Goal: Information Seeking & Learning: Learn about a topic

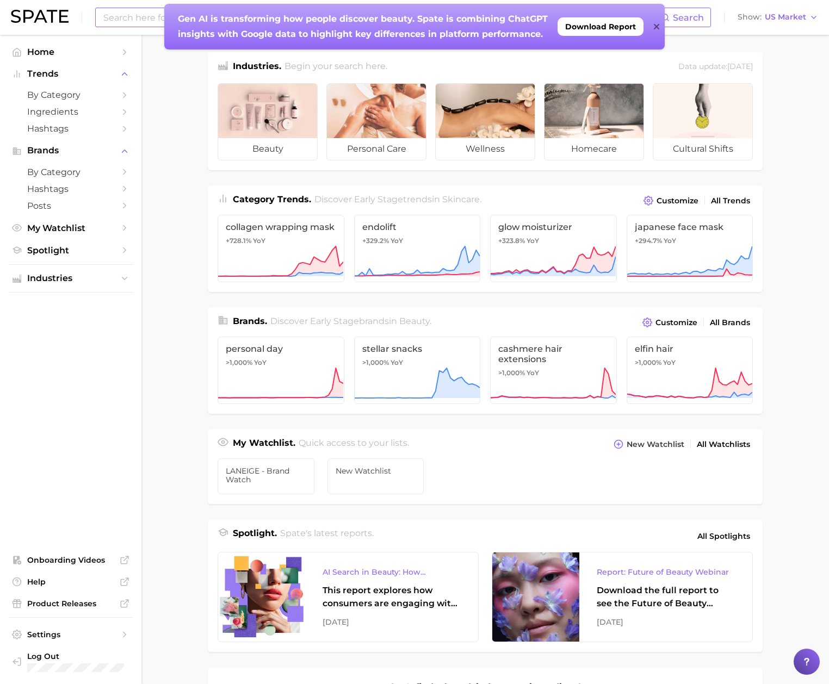
click at [140, 20] on input at bounding box center [381, 17] width 559 height 18
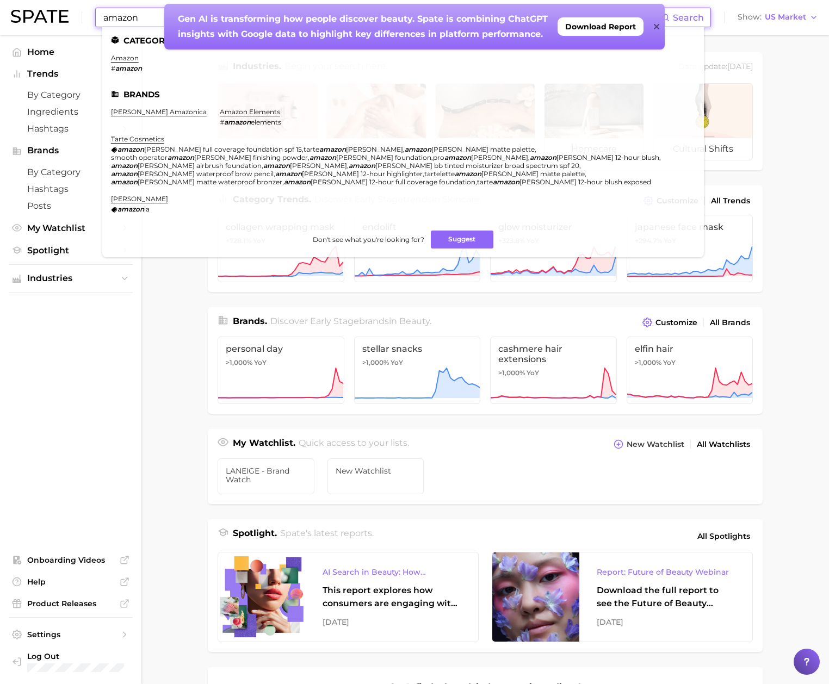
type input "amazon"
click at [656, 29] on icon at bounding box center [656, 26] width 5 height 9
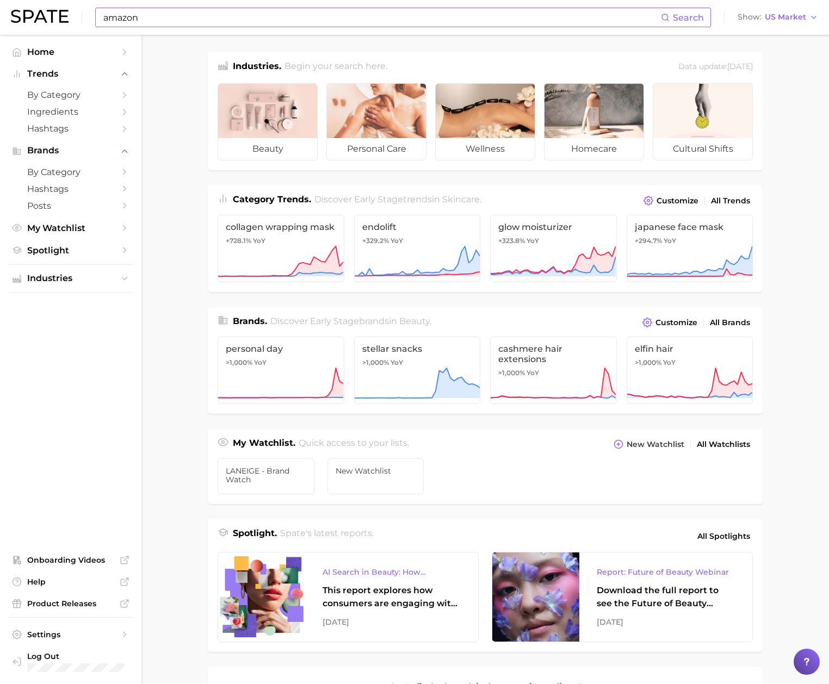
click at [398, 20] on input "amazon" at bounding box center [381, 17] width 559 height 18
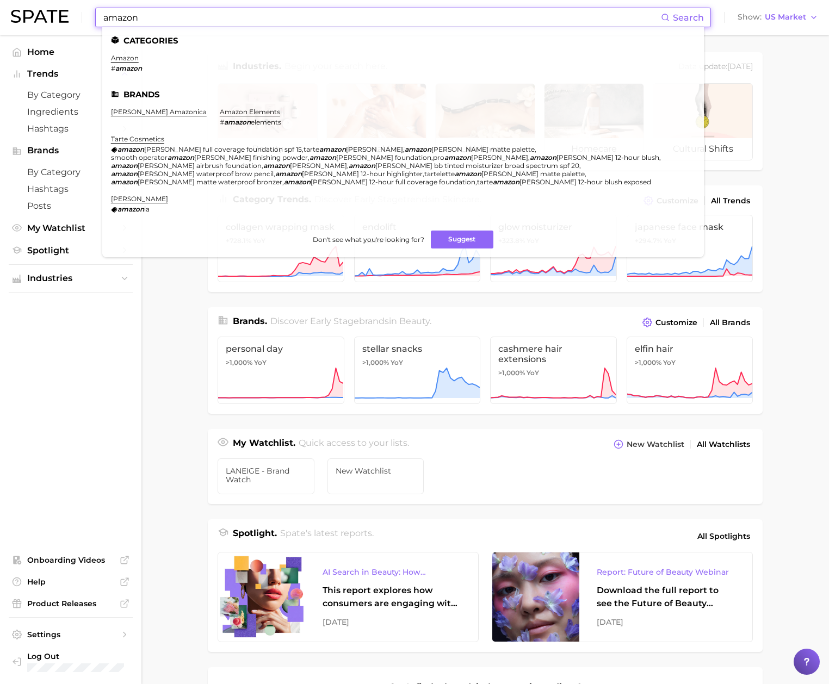
click at [126, 63] on li "amazon # amazon" at bounding box center [126, 63] width 31 height 18
click at [129, 59] on link "amazon" at bounding box center [125, 58] width 28 height 8
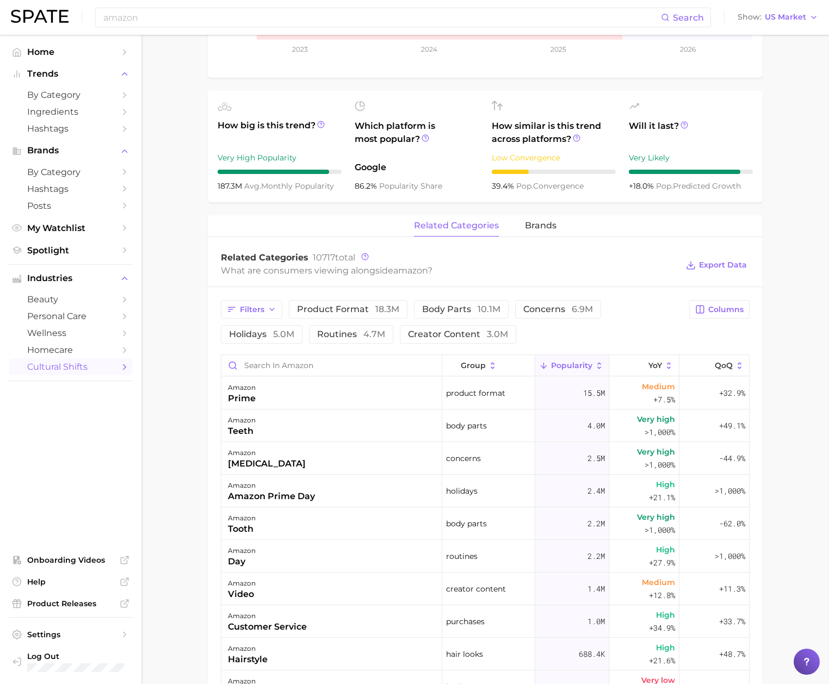
scroll to position [326, 0]
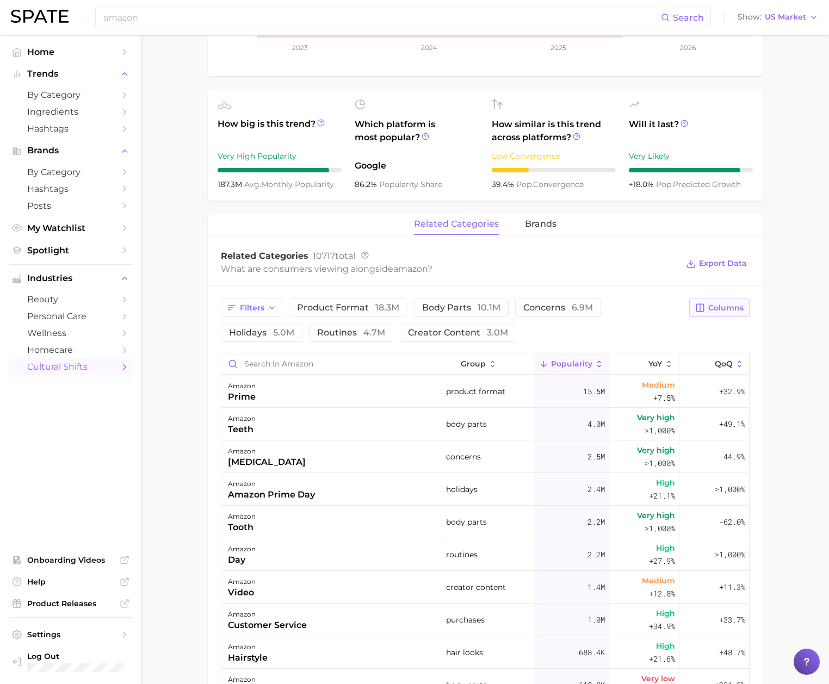
click at [718, 307] on span "Columns" at bounding box center [725, 308] width 35 height 9
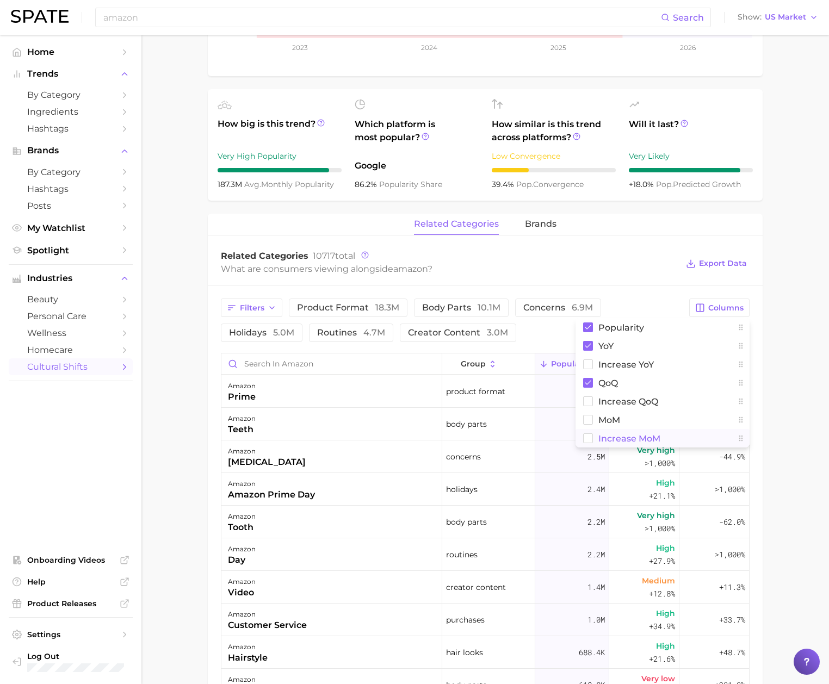
click at [671, 434] on button "Increase MoM" at bounding box center [663, 438] width 174 height 18
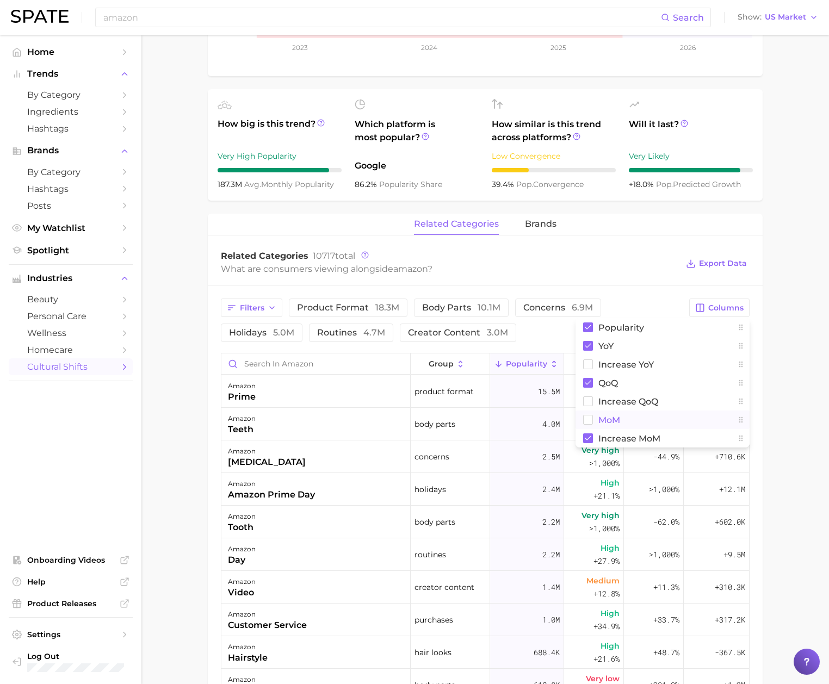
drag, startPoint x: 654, startPoint y: 424, endPoint x: 661, endPoint y: 423, distance: 6.6
click at [653, 424] on button "MoM" at bounding box center [663, 420] width 174 height 18
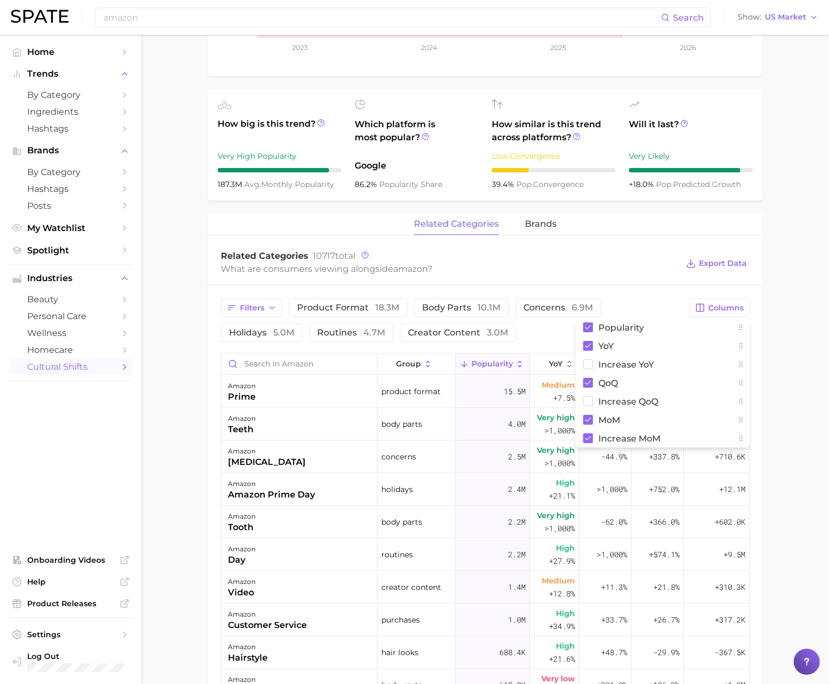
click at [785, 380] on main "1. marketing & sales 2. marketing & sales 3. retailer 4. amazon Overview Google…" at bounding box center [485, 406] width 688 height 1397
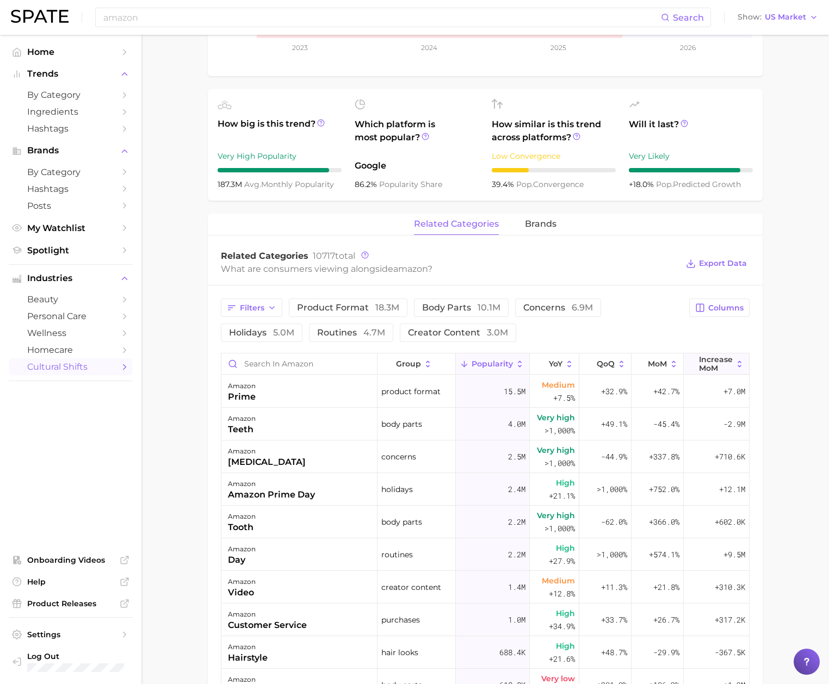
click at [705, 362] on span "Increase MoM" at bounding box center [716, 363] width 34 height 17
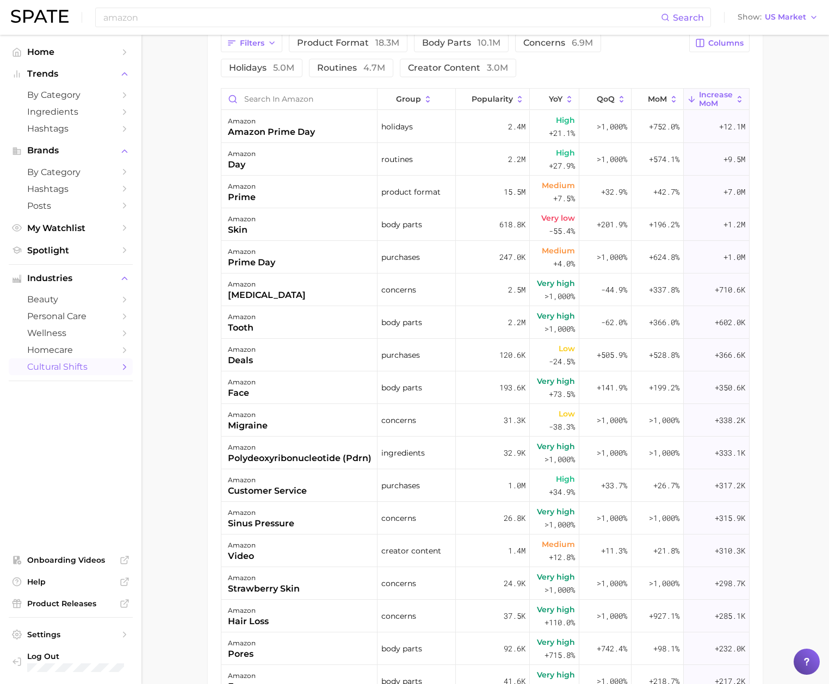
scroll to position [408, 0]
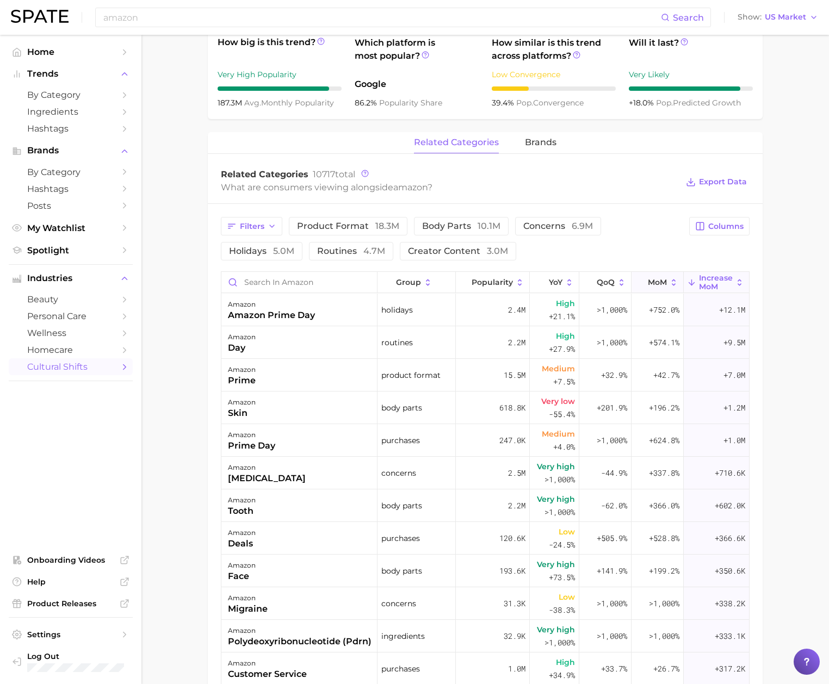
click at [653, 287] on span "MoM" at bounding box center [657, 282] width 19 height 9
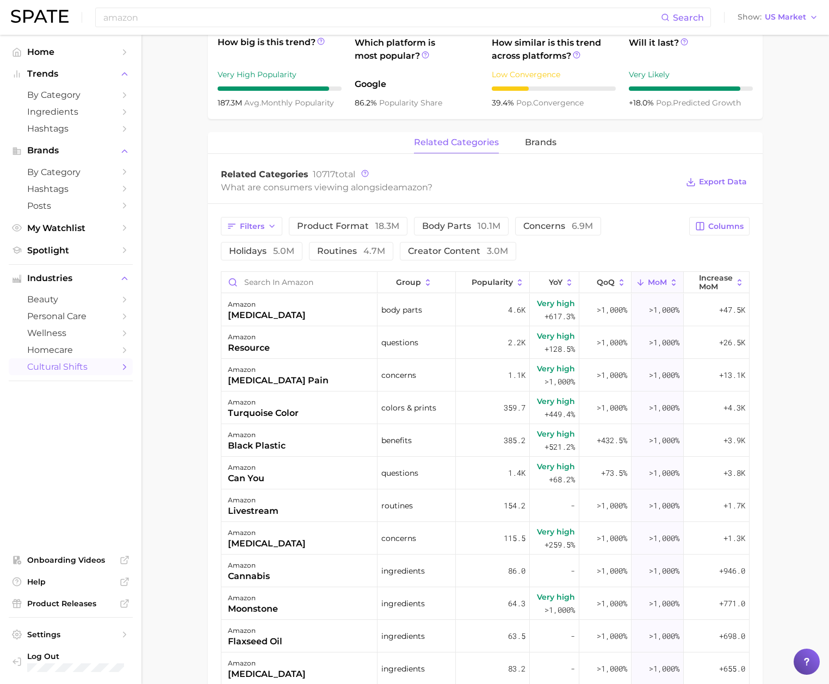
click at [183, 300] on main "1. marketing & sales 2. marketing & sales 3. retailer 4. amazon Overview Google…" at bounding box center [485, 325] width 688 height 1397
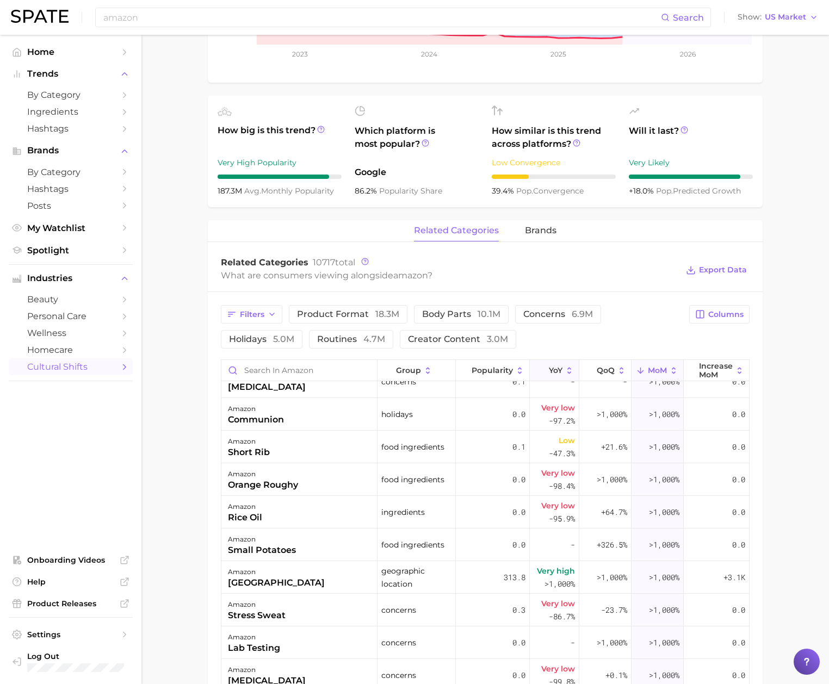
scroll to position [326, 0]
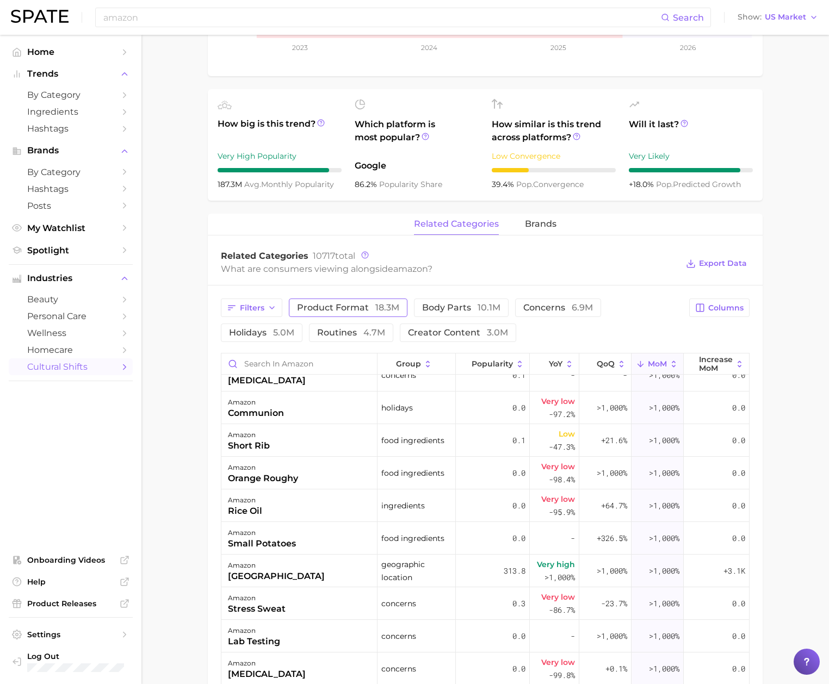
click at [333, 307] on span "product format 18.3m" at bounding box center [348, 308] width 102 height 9
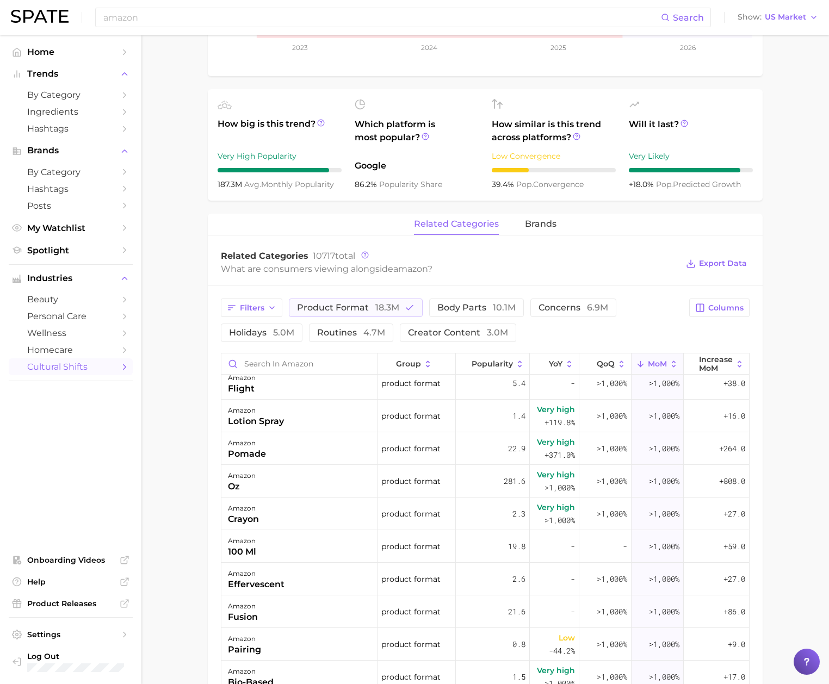
scroll to position [1061, 0]
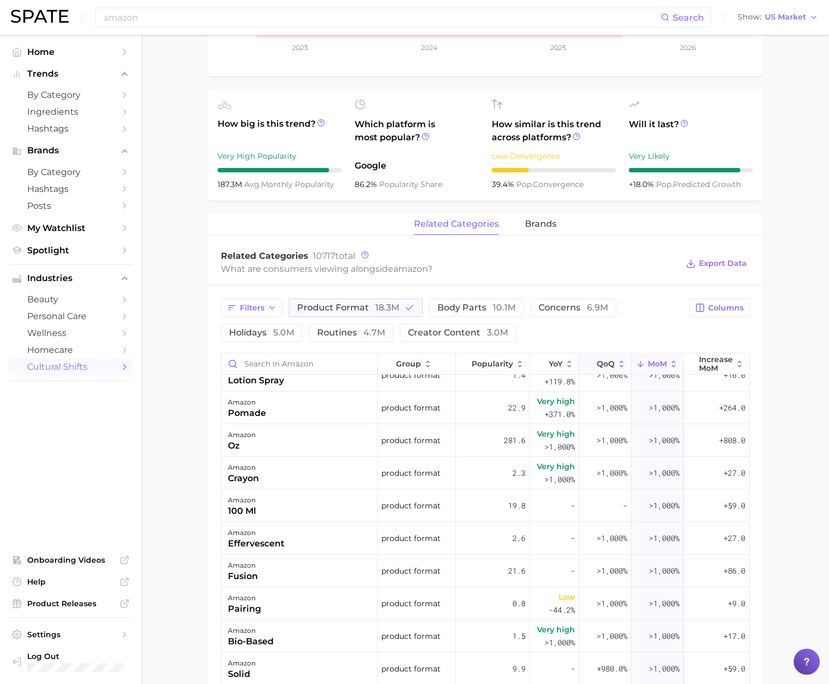
click at [597, 366] on span "QoQ" at bounding box center [606, 364] width 18 height 9
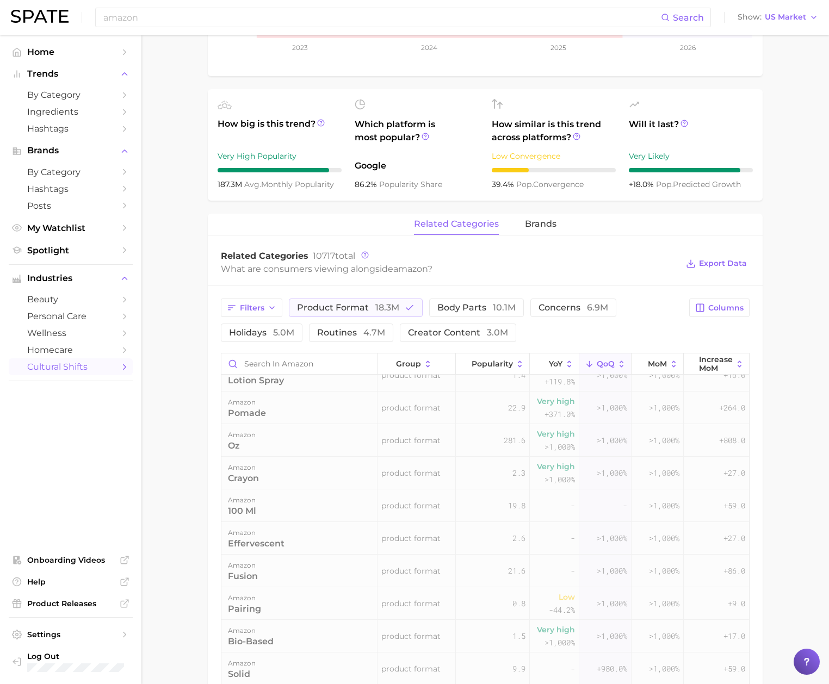
scroll to position [0, 0]
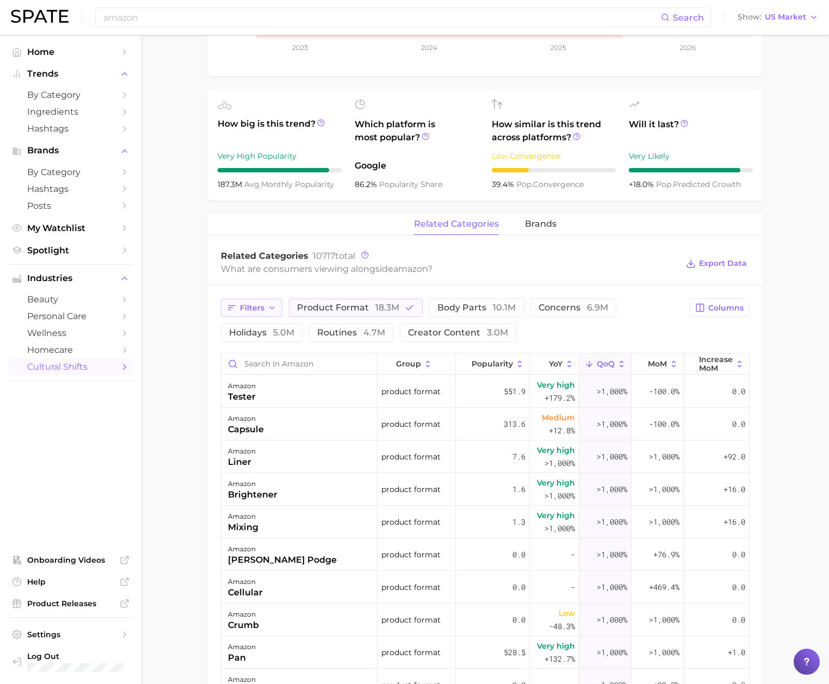
click at [269, 315] on button "Filters" at bounding box center [251, 308] width 61 height 18
click at [330, 315] on button "product format 18.3m" at bounding box center [356, 308] width 134 height 18
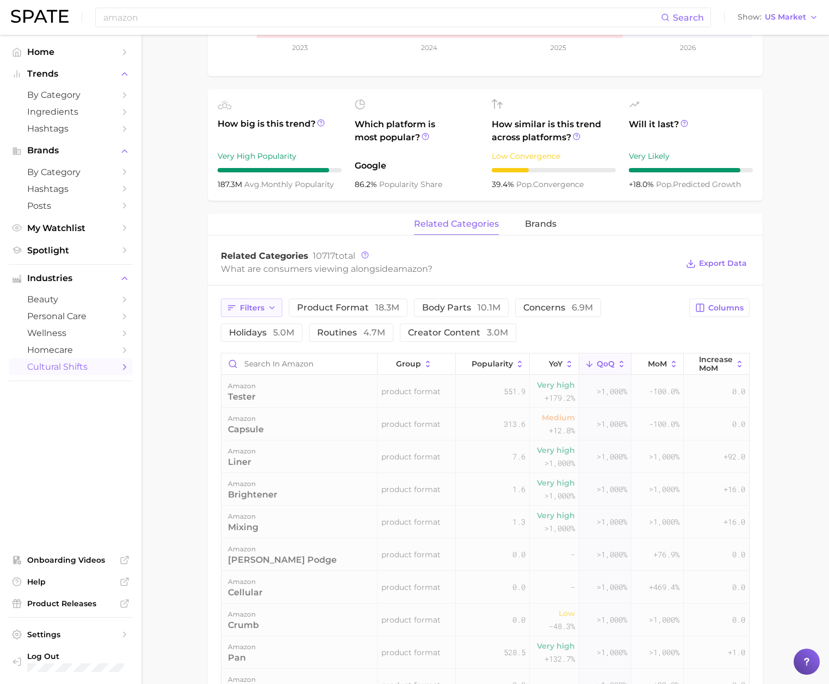
click at [239, 312] on button "Filters" at bounding box center [251, 308] width 61 height 18
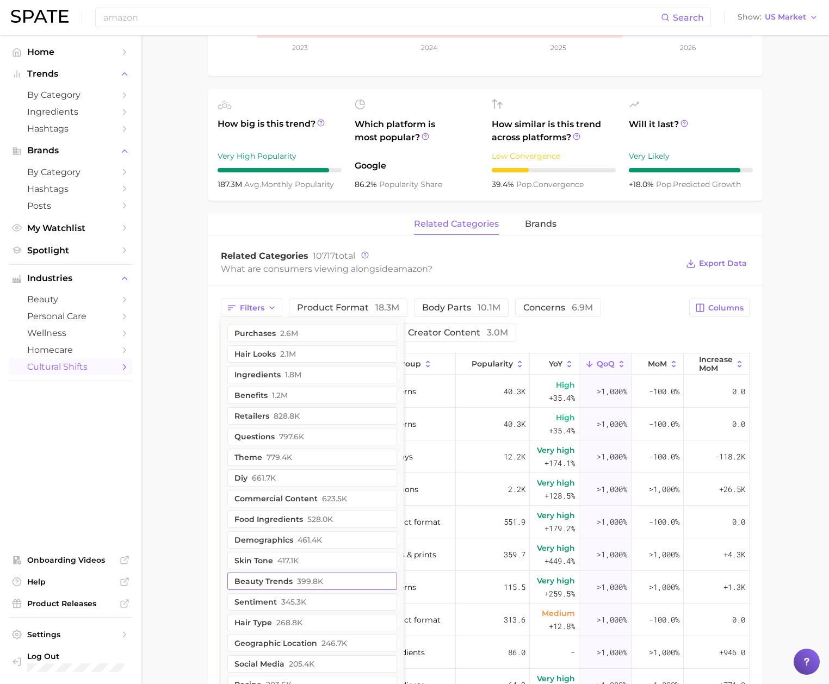
click at [309, 586] on span "399.8k" at bounding box center [310, 581] width 26 height 9
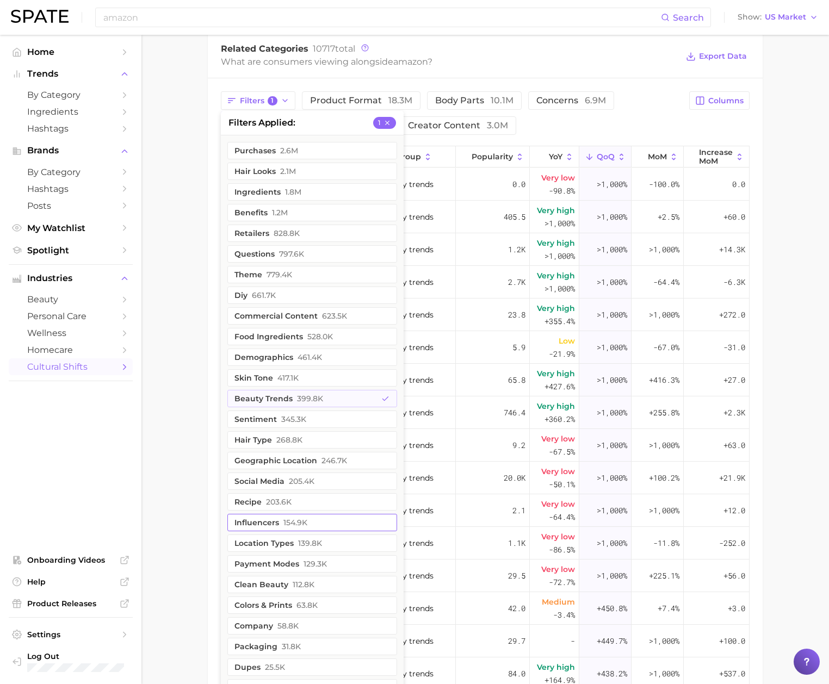
scroll to position [571, 0]
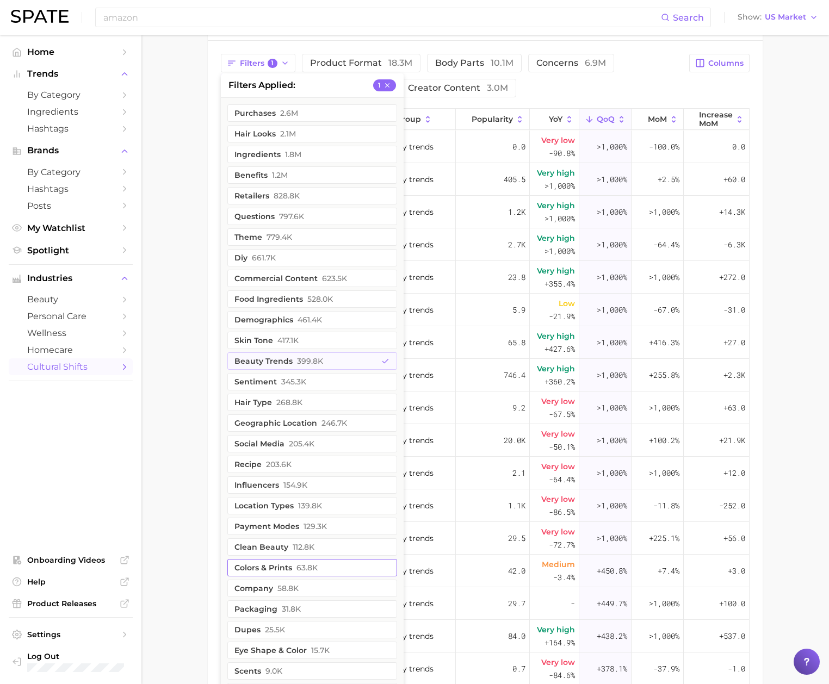
click at [306, 575] on button "colors & prints 63.8k" at bounding box center [312, 567] width 170 height 17
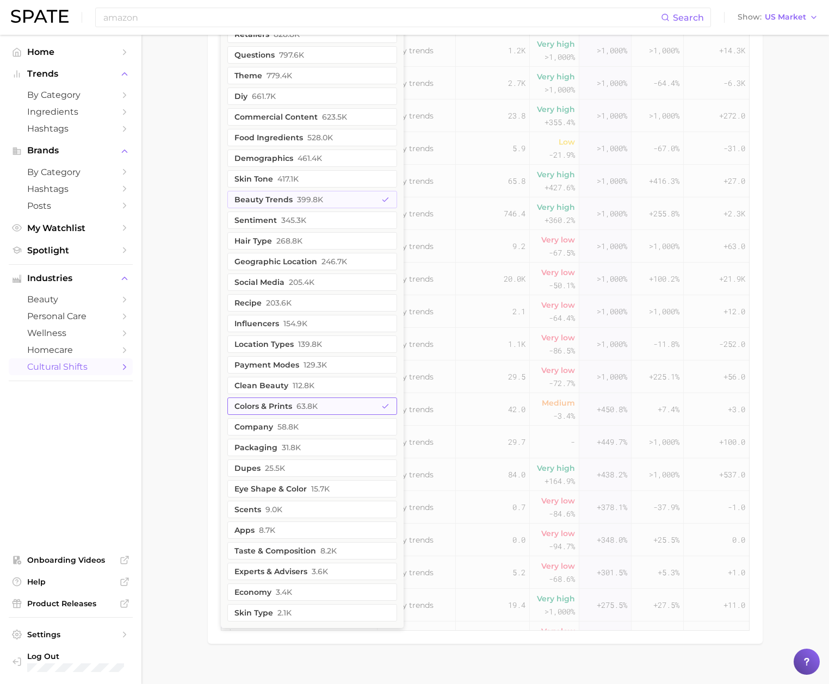
scroll to position [734, 0]
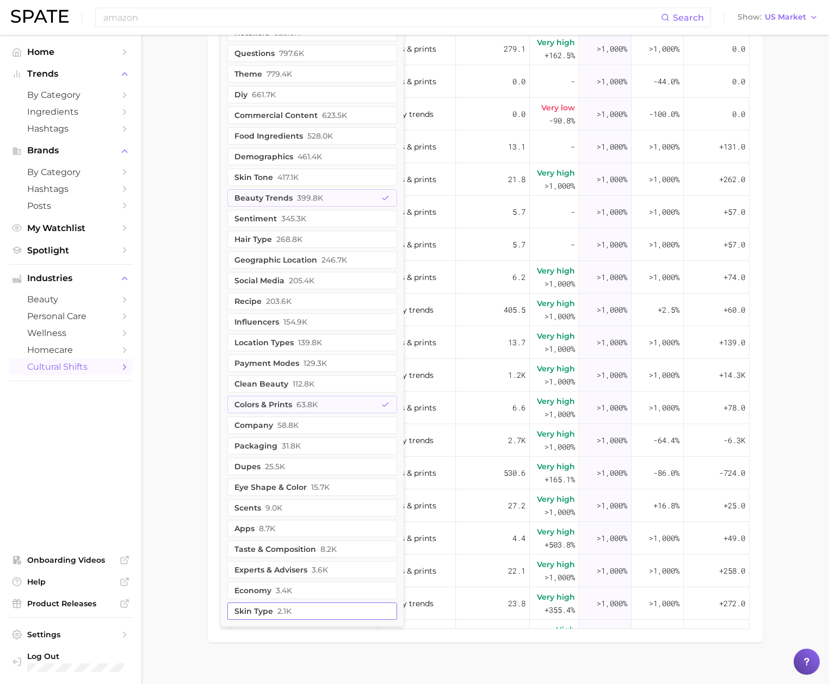
click at [294, 616] on button "skin type 2.1k" at bounding box center [312, 611] width 170 height 17
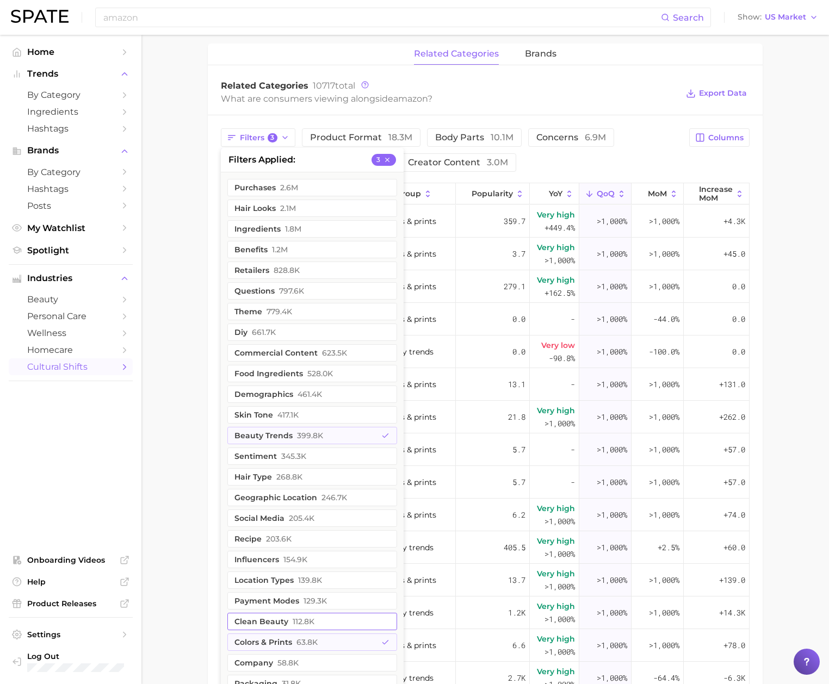
scroll to position [571, 0]
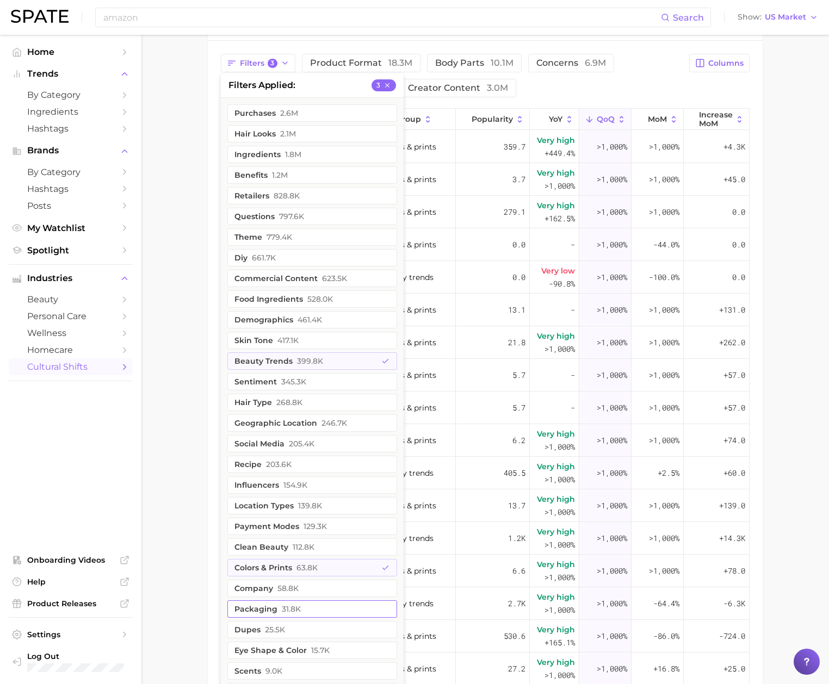
click at [294, 611] on span "31.8k" at bounding box center [291, 609] width 19 height 9
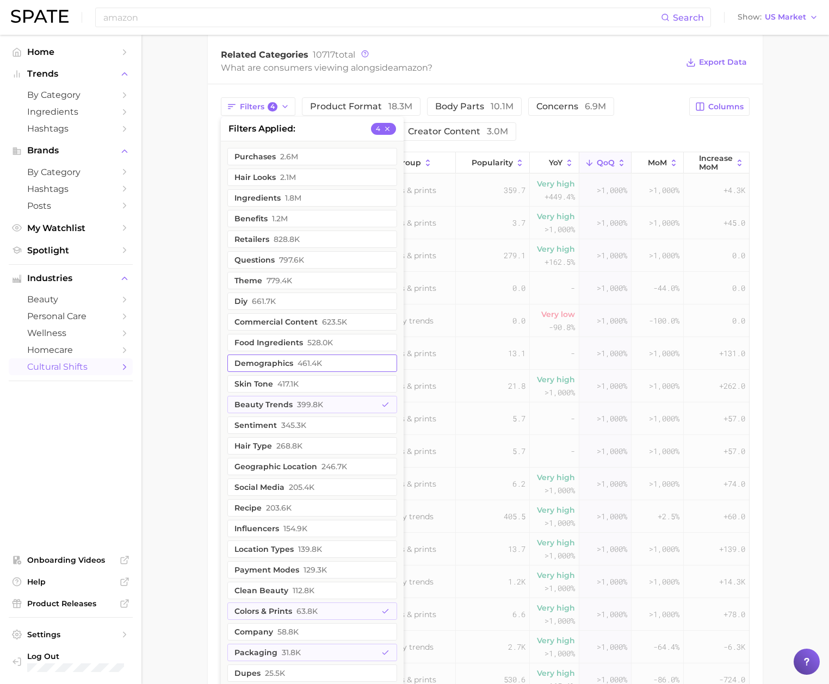
scroll to position [490, 0]
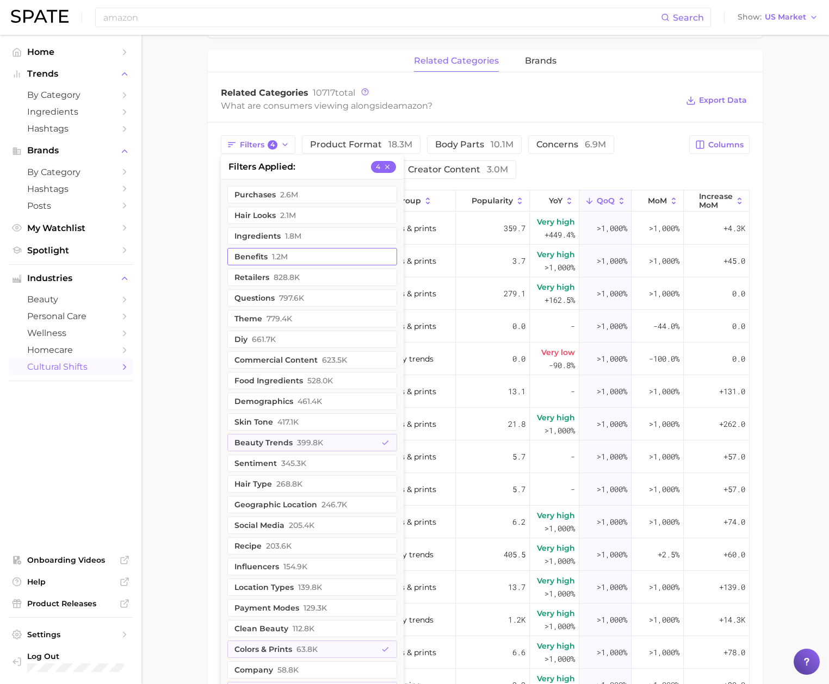
click at [299, 258] on button "benefits 1.2m" at bounding box center [312, 256] width 170 height 17
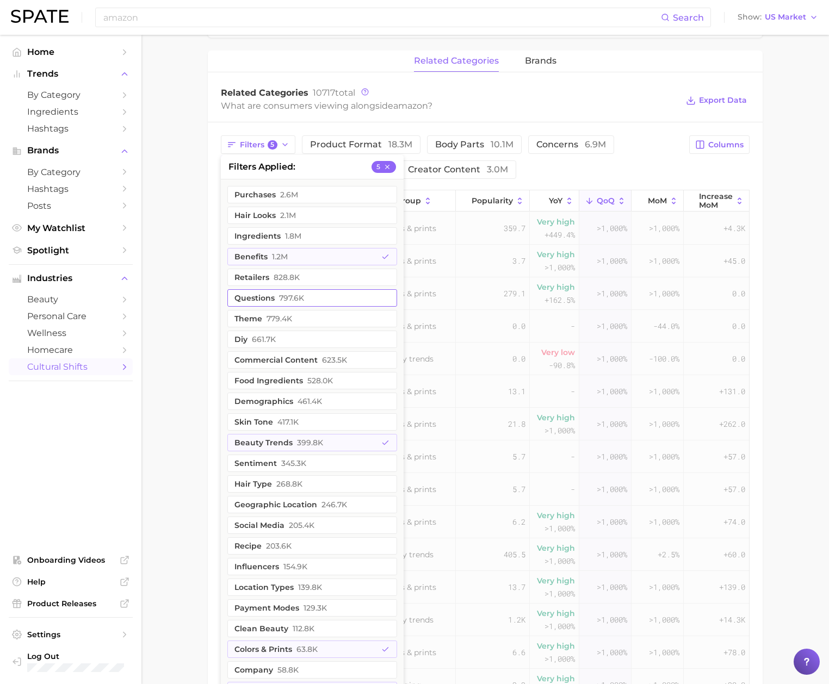
click at [292, 299] on span "797.6k" at bounding box center [291, 298] width 25 height 9
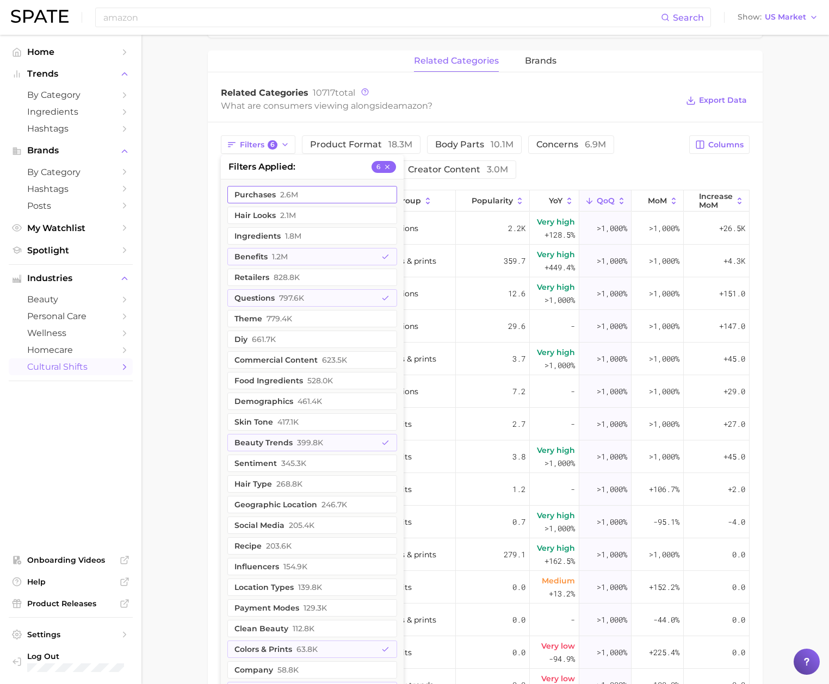
click at [286, 199] on span "2.6m" at bounding box center [289, 194] width 18 height 9
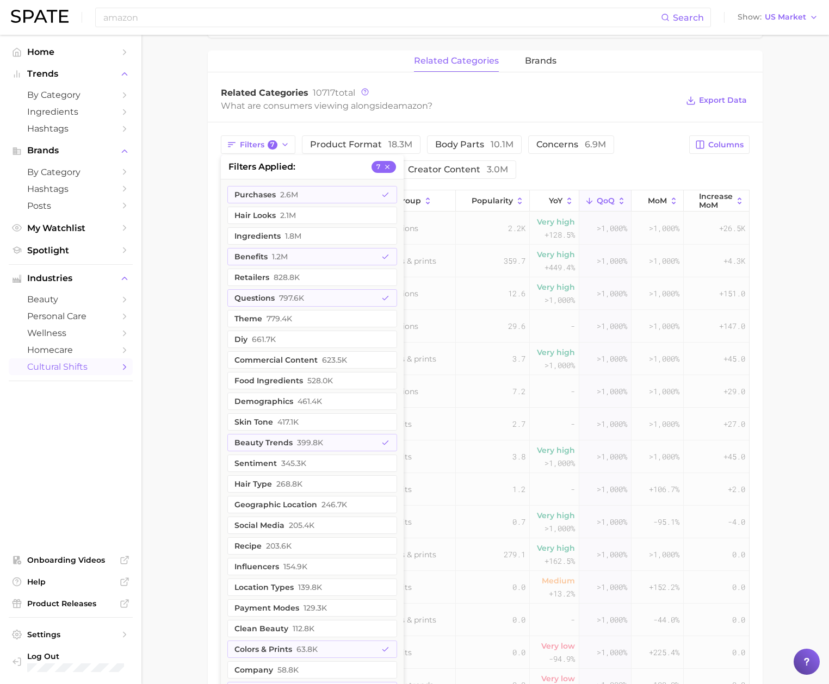
click at [180, 203] on main "1. marketing & sales 2. marketing & sales 3. retailer 4. amazon Overview Google…" at bounding box center [485, 243] width 688 height 1397
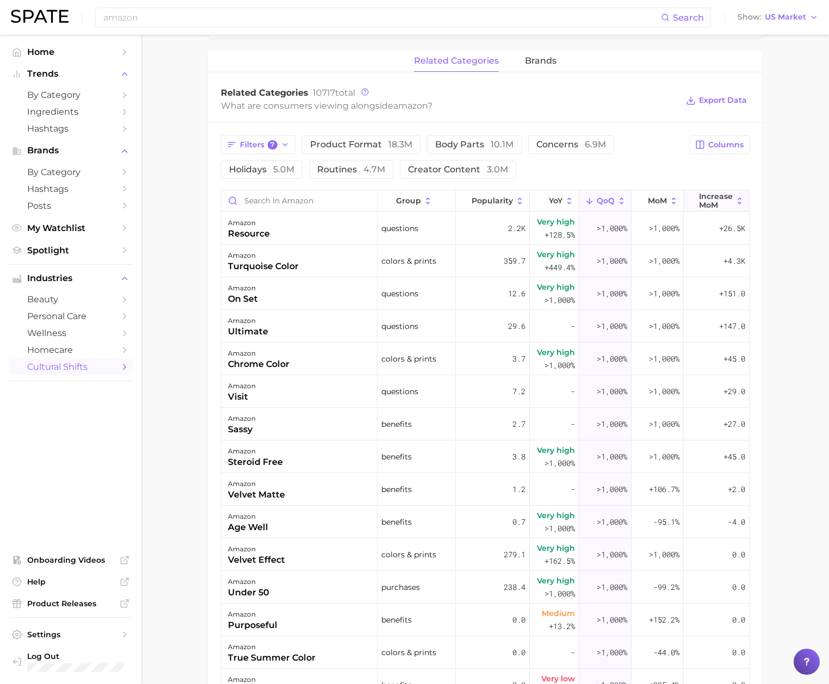
click at [702, 212] on button "Increase MoM" at bounding box center [716, 200] width 65 height 21
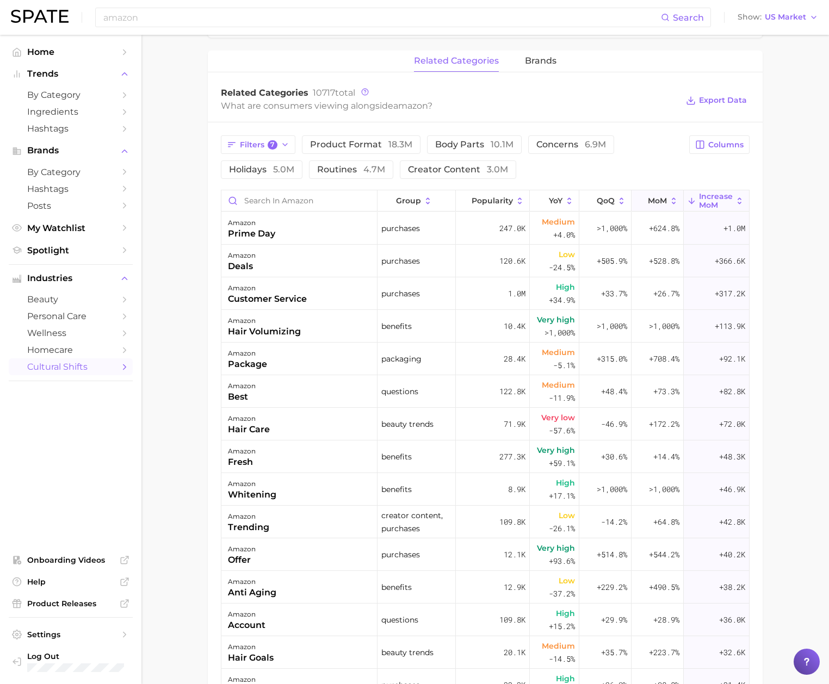
click at [648, 203] on span "MoM" at bounding box center [657, 200] width 19 height 9
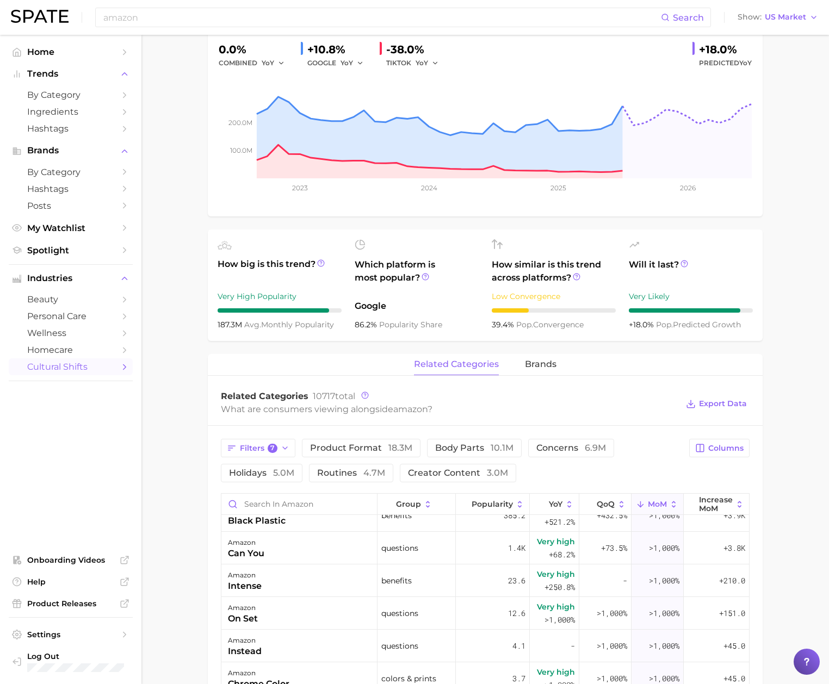
scroll to position [326, 0]
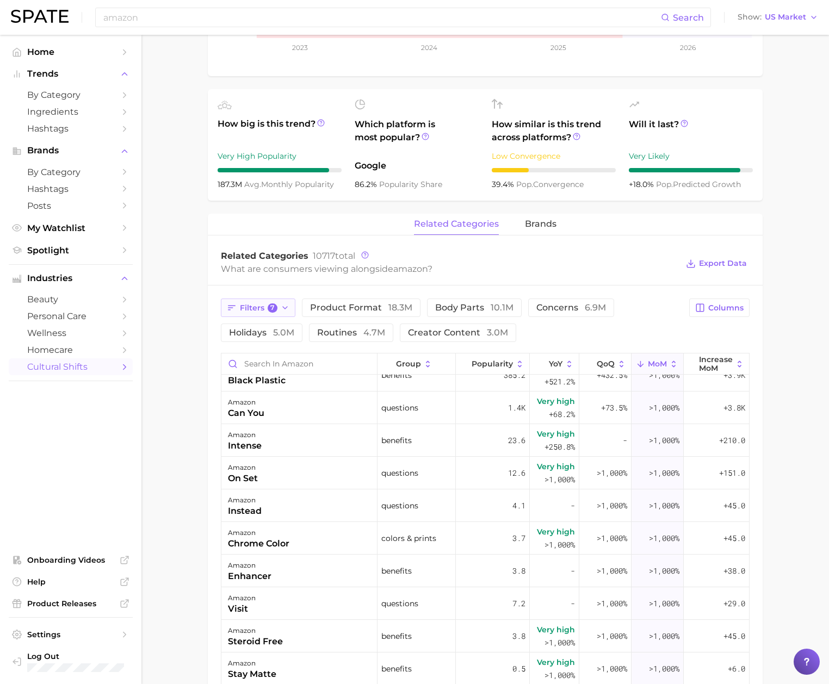
click at [250, 311] on span "Filters 7" at bounding box center [259, 309] width 38 height 10
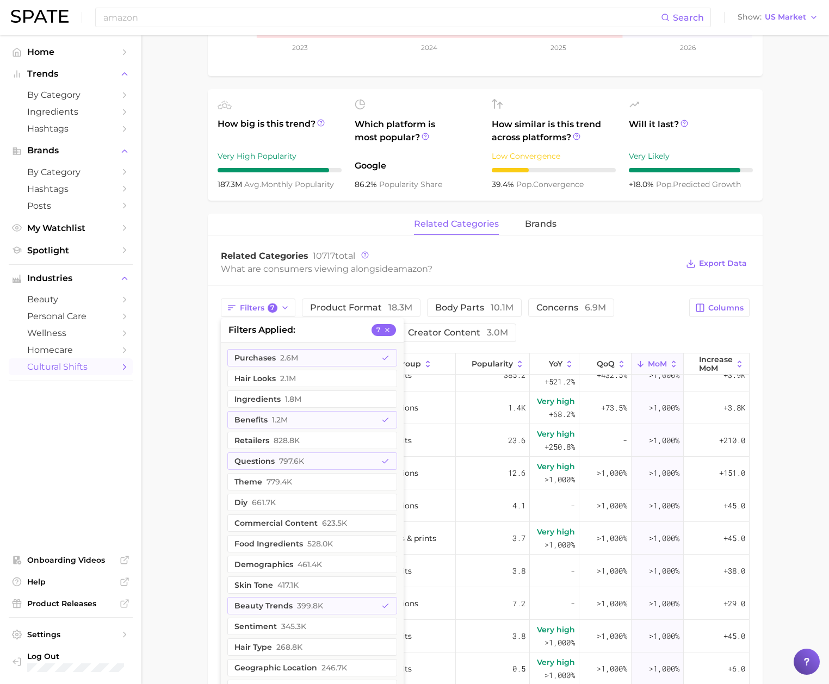
click at [481, 268] on div "What are consumers viewing alongside amazon ?" at bounding box center [449, 269] width 457 height 15
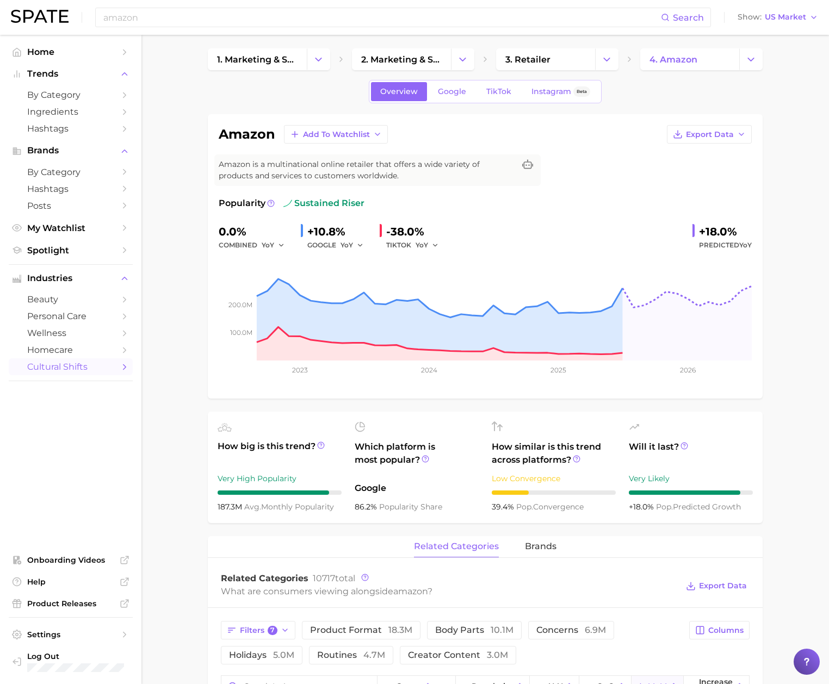
scroll to position [0, 0]
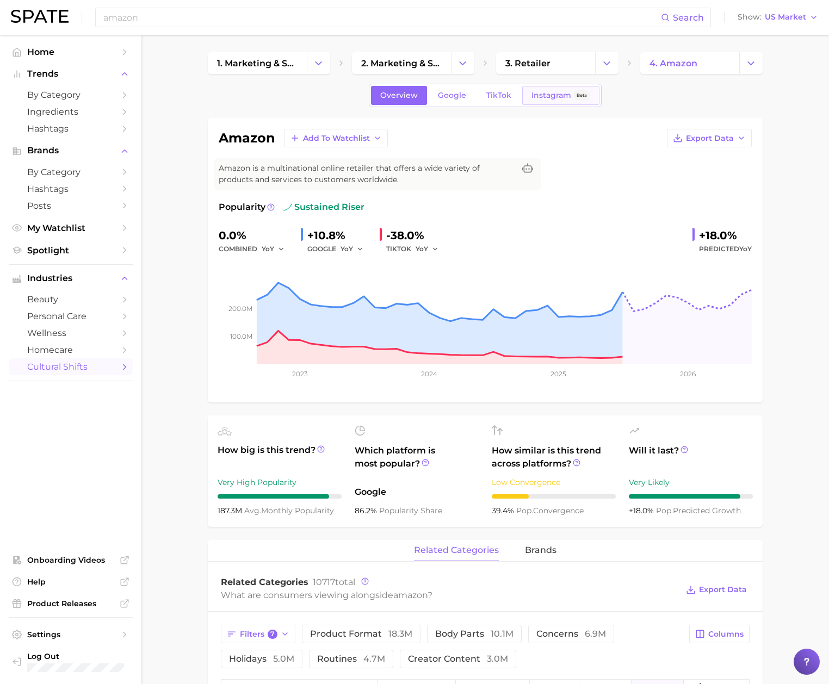
click at [547, 92] on span "Instagram" at bounding box center [552, 95] width 40 height 9
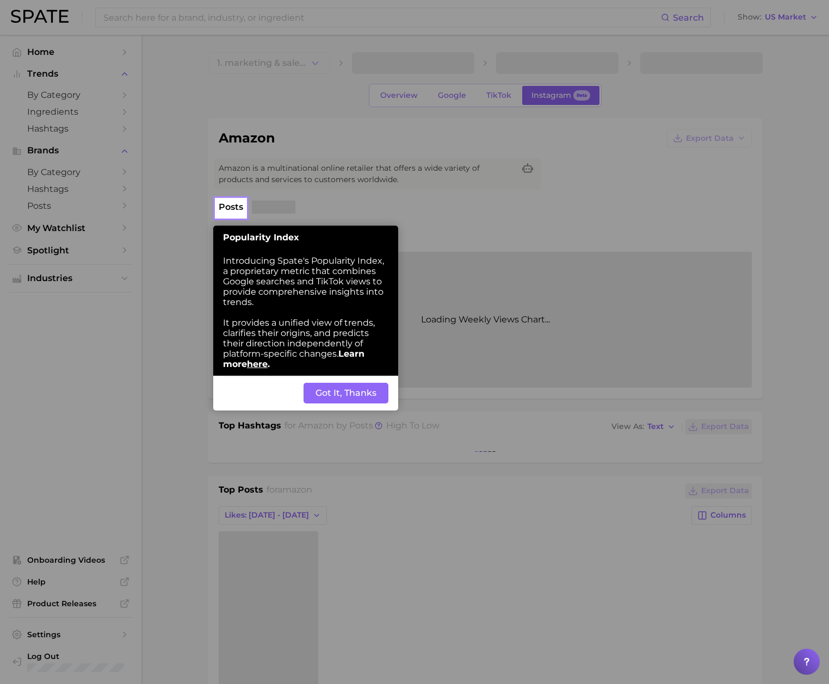
click at [361, 396] on button "Got It, Thanks" at bounding box center [346, 393] width 85 height 21
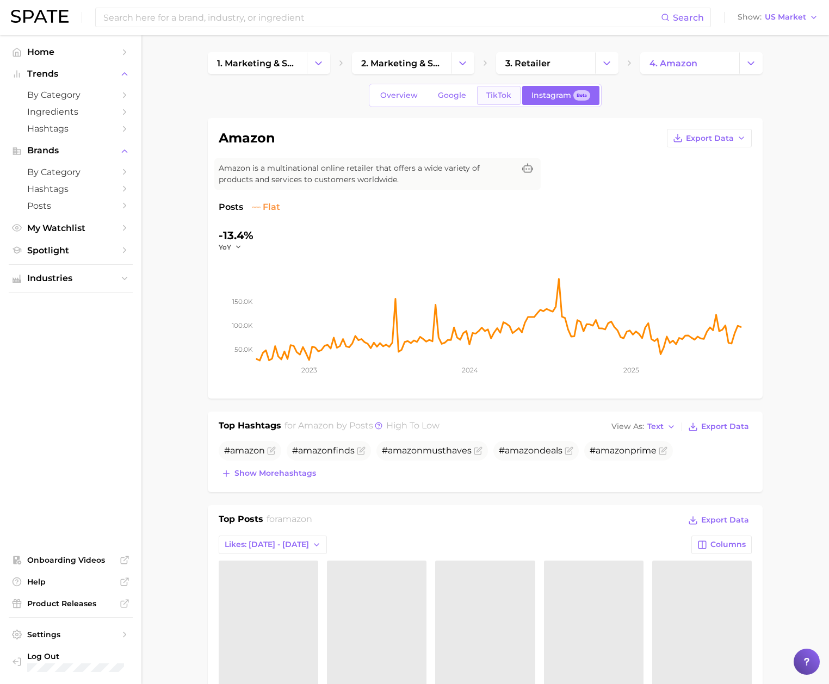
click at [503, 103] on link "TikTok" at bounding box center [499, 95] width 44 height 19
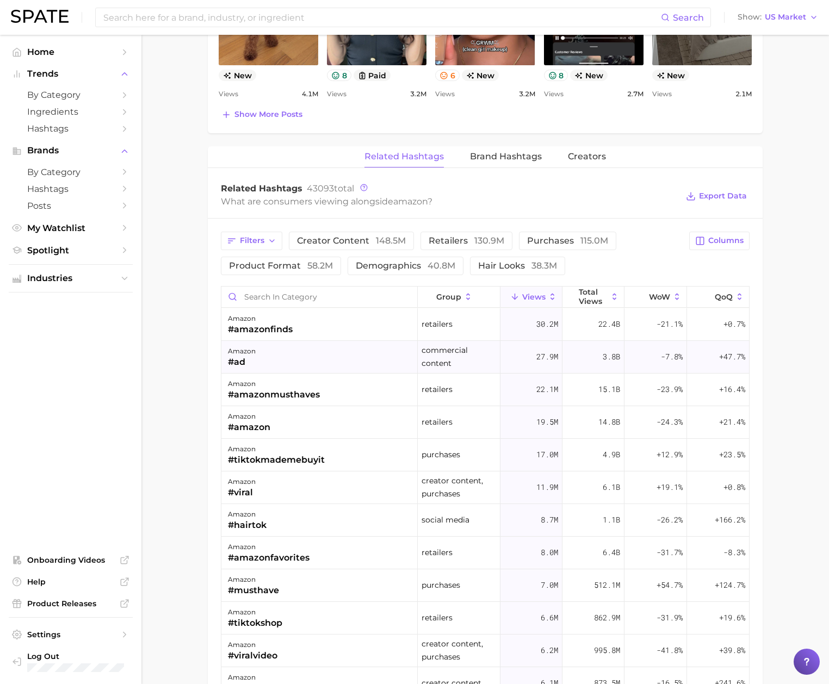
scroll to position [734, 0]
click at [715, 240] on span "Columns" at bounding box center [725, 239] width 35 height 9
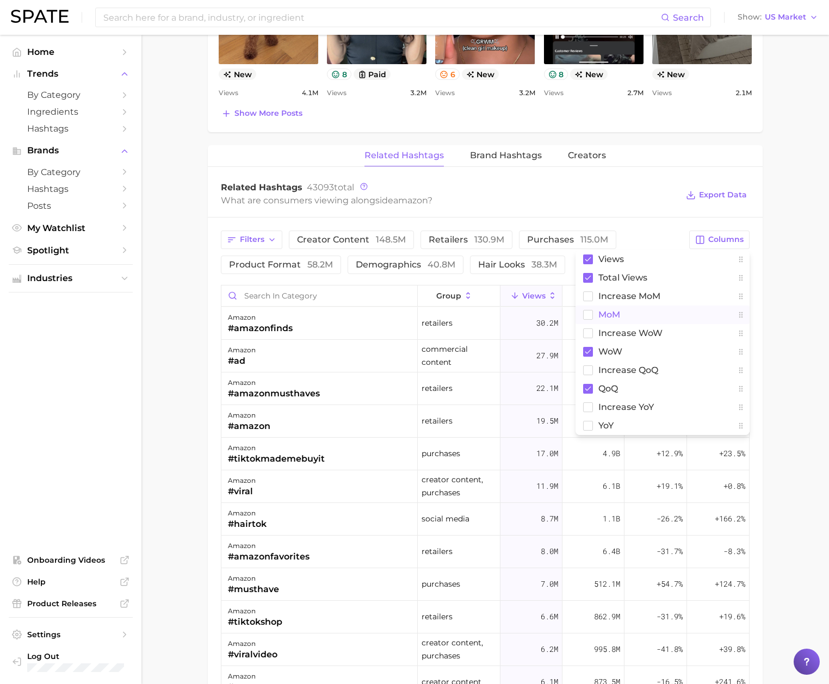
click at [622, 322] on button "MoM" at bounding box center [663, 315] width 174 height 18
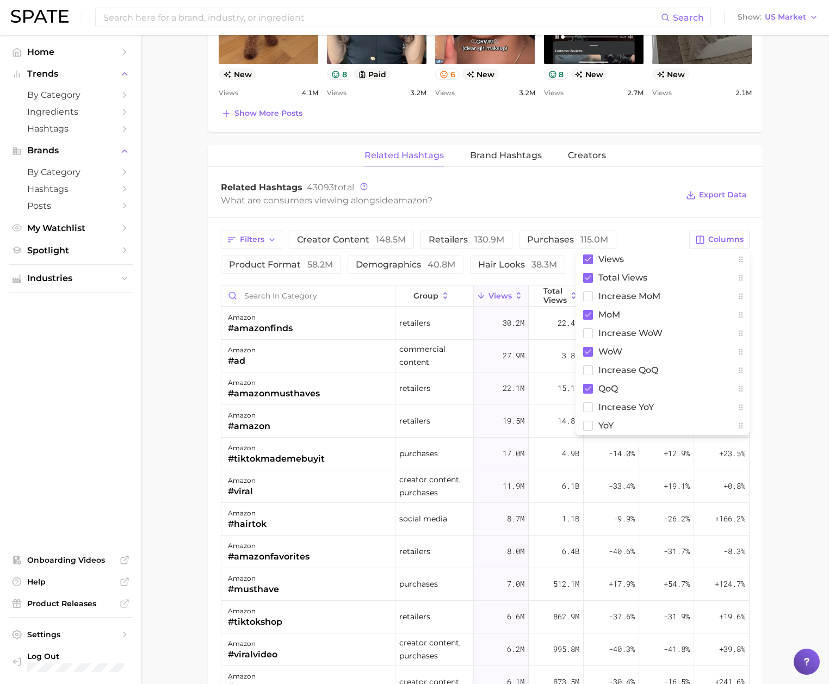
click at [774, 320] on main "1. marketing & sales 2. marketing & sales 3. retailer 4. amazon Overview Google…" at bounding box center [485, 168] width 688 height 1737
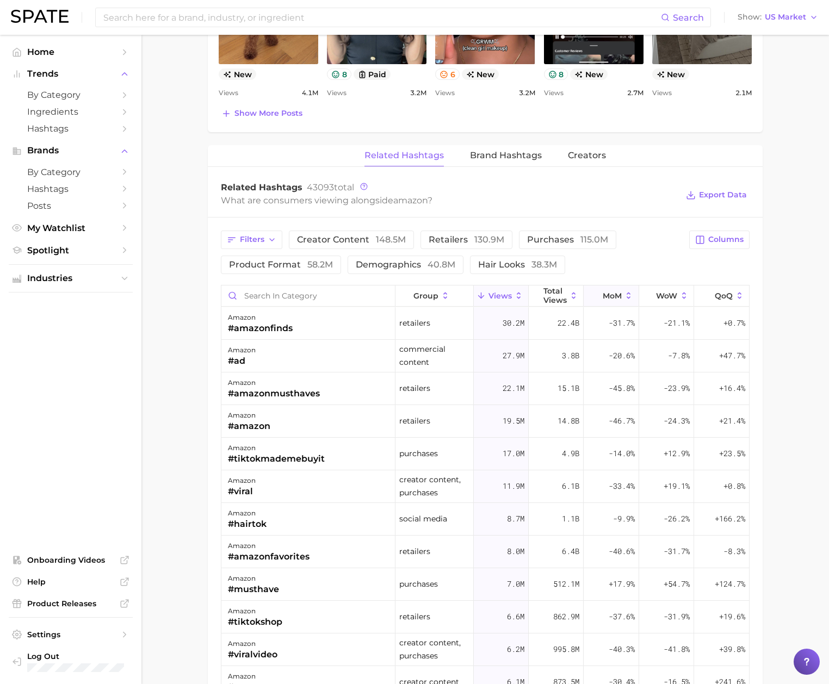
click at [624, 301] on icon at bounding box center [629, 296] width 10 height 10
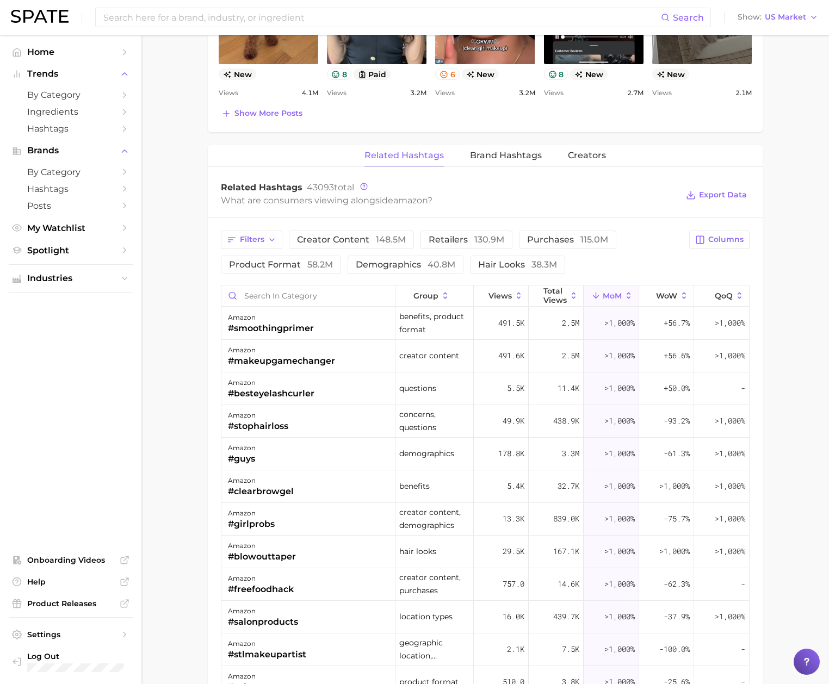
drag, startPoint x: 785, startPoint y: 464, endPoint x: 745, endPoint y: 467, distance: 40.3
click at [785, 464] on main "1. marketing & sales 2. marketing & sales 3. retailer 4. amazon Overview Google…" at bounding box center [485, 168] width 688 height 1737
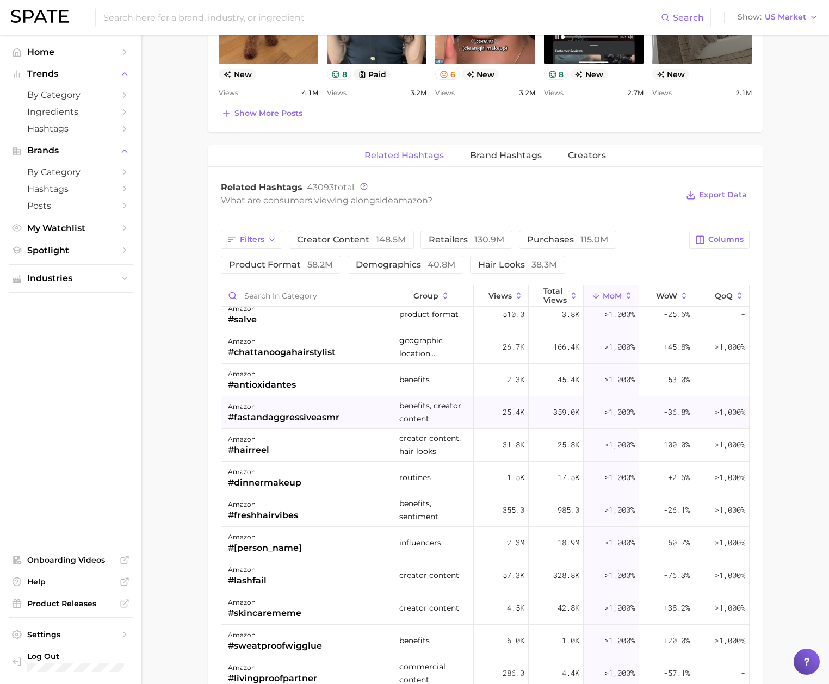
scroll to position [408, 0]
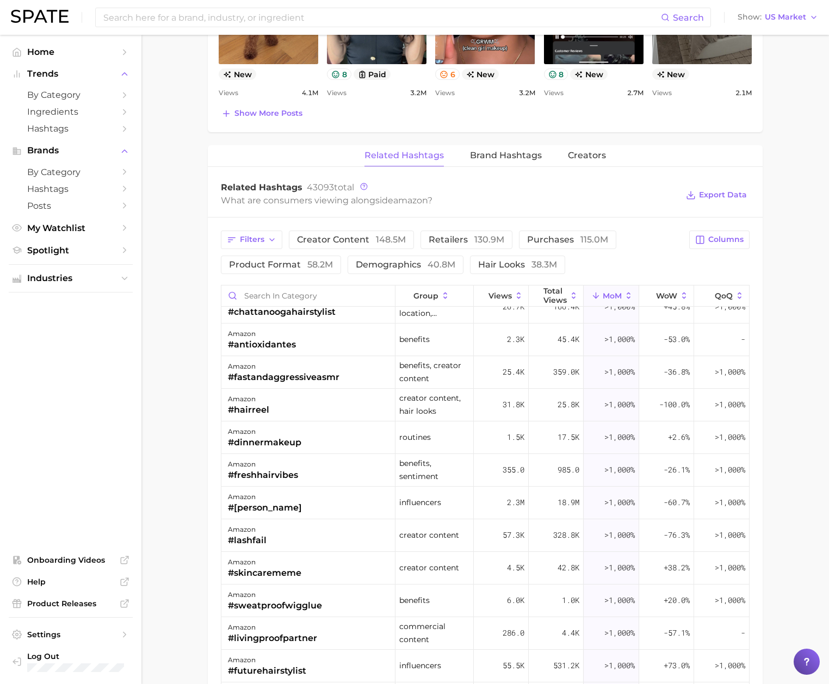
click at [795, 481] on main "1. marketing & sales 2. marketing & sales 3. retailer 4. amazon Overview Google…" at bounding box center [485, 168] width 688 height 1737
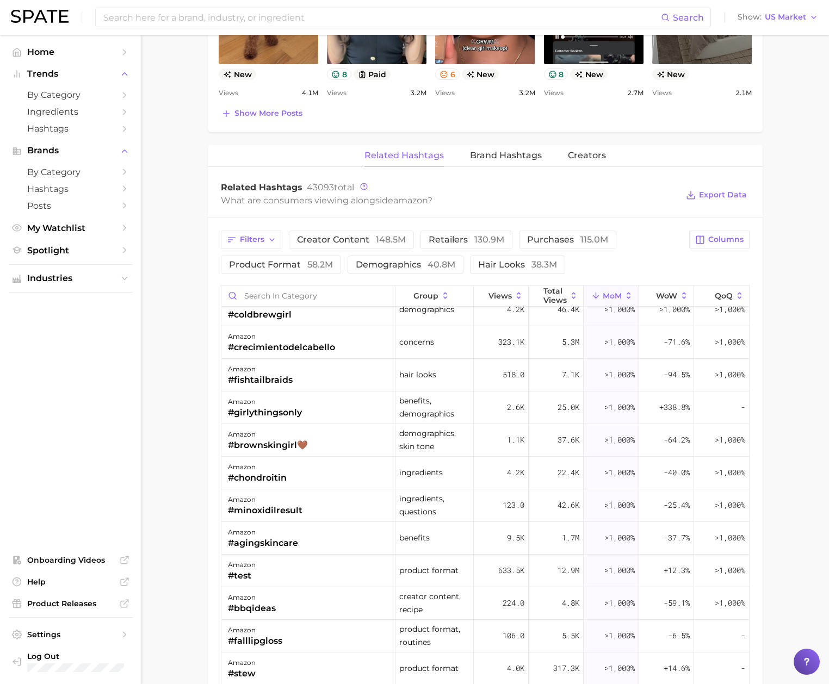
scroll to position [1142, 0]
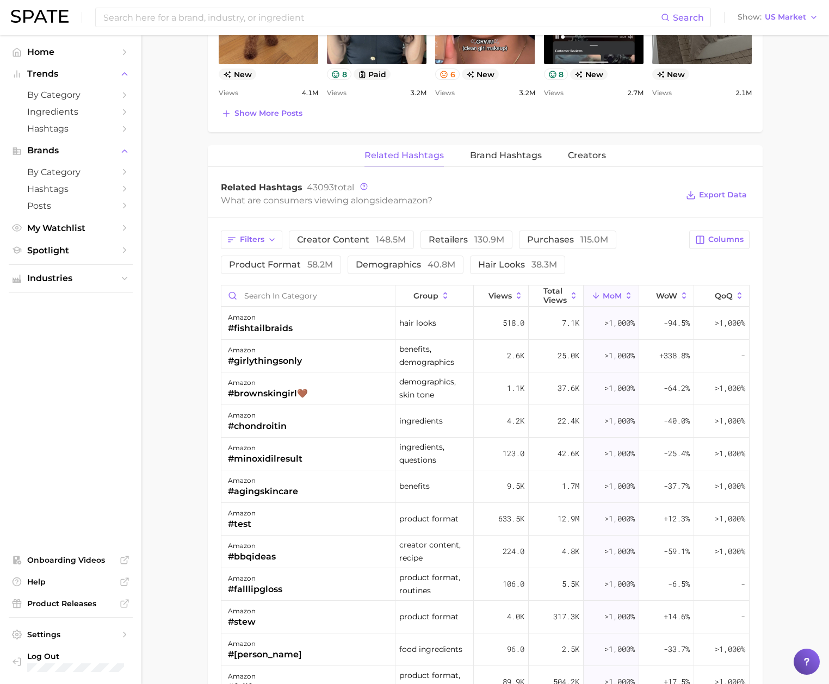
click at [805, 462] on main "1. marketing & sales 2. marketing & sales 3. retailer 4. amazon Overview Google…" at bounding box center [485, 168] width 688 height 1737
drag, startPoint x: 783, startPoint y: 343, endPoint x: 619, endPoint y: 366, distance: 165.9
click at [783, 343] on main "1. marketing & sales 2. marketing & sales 3. retailer 4. amazon Overview Google…" at bounding box center [485, 168] width 688 height 1737
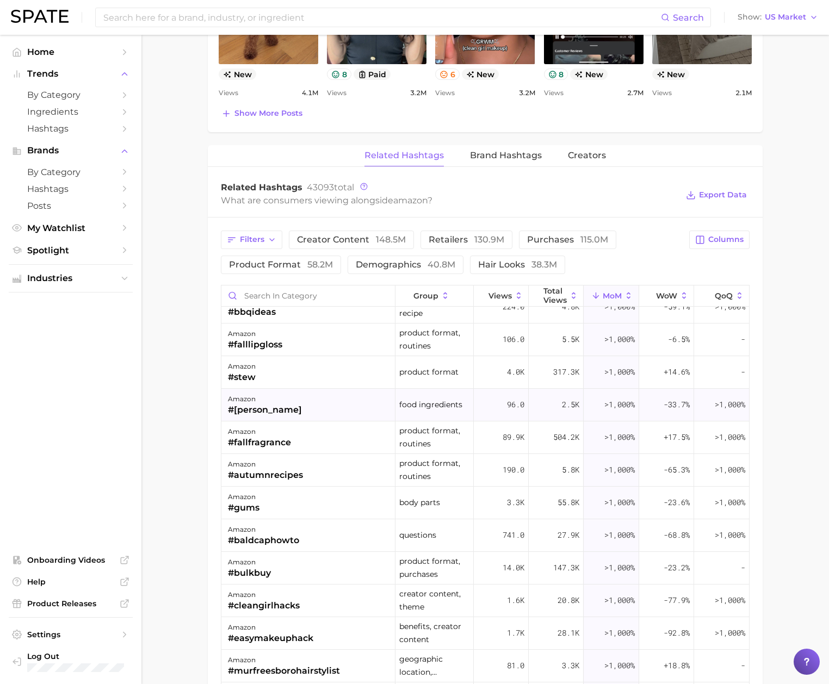
scroll to position [1469, 0]
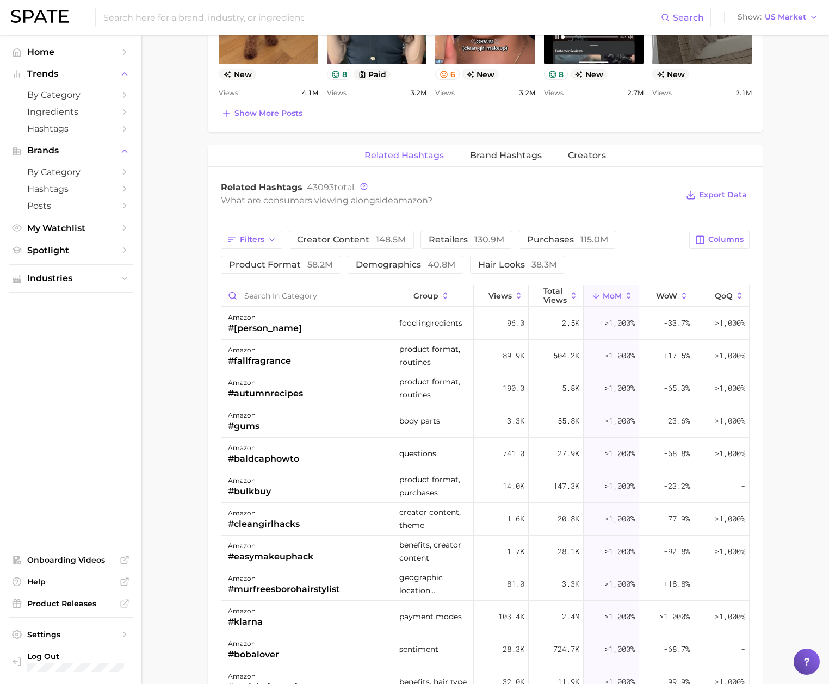
click at [788, 551] on main "1. marketing & sales 2. marketing & sales 3. retailer 4. amazon Overview Google…" at bounding box center [485, 168] width 688 height 1737
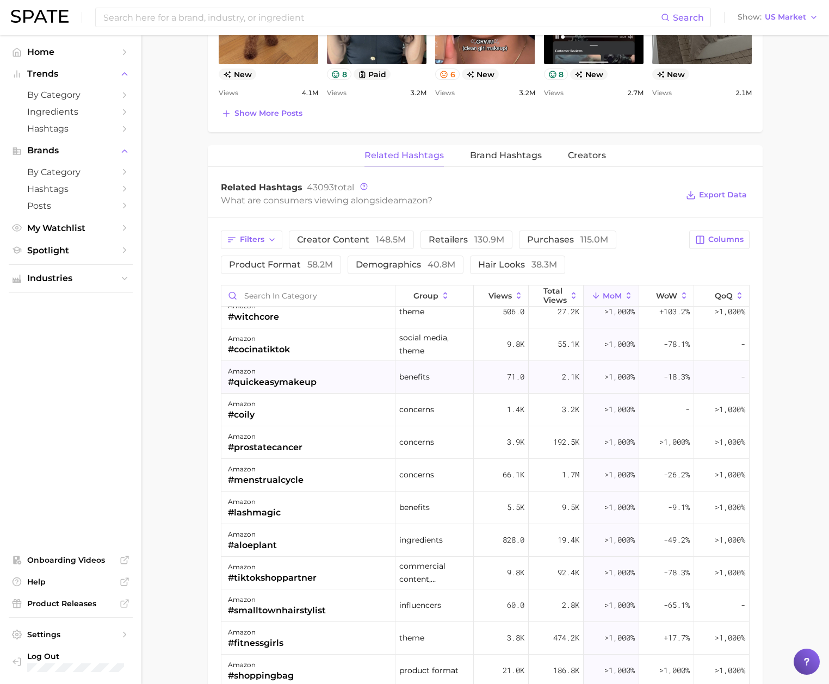
scroll to position [1877, 0]
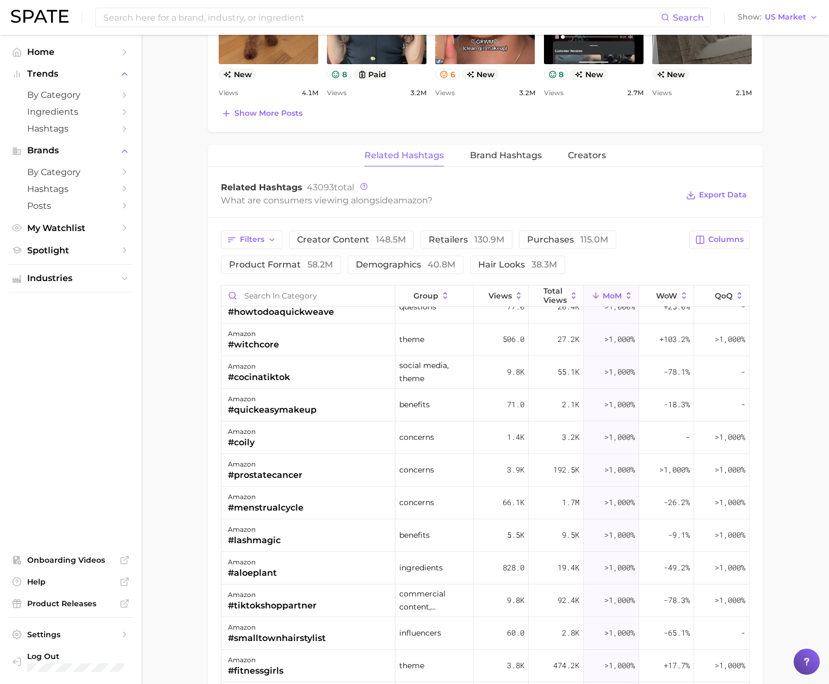
click at [767, 265] on main "1. marketing & sales 2. marketing & sales 3. retailer 4. amazon Overview Google…" at bounding box center [485, 168] width 688 height 1737
click at [802, 425] on main "1. marketing & sales 2. marketing & sales 3. retailer 4. amazon Overview Google…" at bounding box center [485, 168] width 688 height 1737
click at [191, 446] on main "1. marketing & sales 2. marketing & sales 3. retailer 4. amazon Overview Google…" at bounding box center [485, 168] width 688 height 1737
click at [796, 482] on main "1. marketing & sales 2. marketing & sales 3. retailer 4. amazon Overview Google…" at bounding box center [485, 168] width 688 height 1737
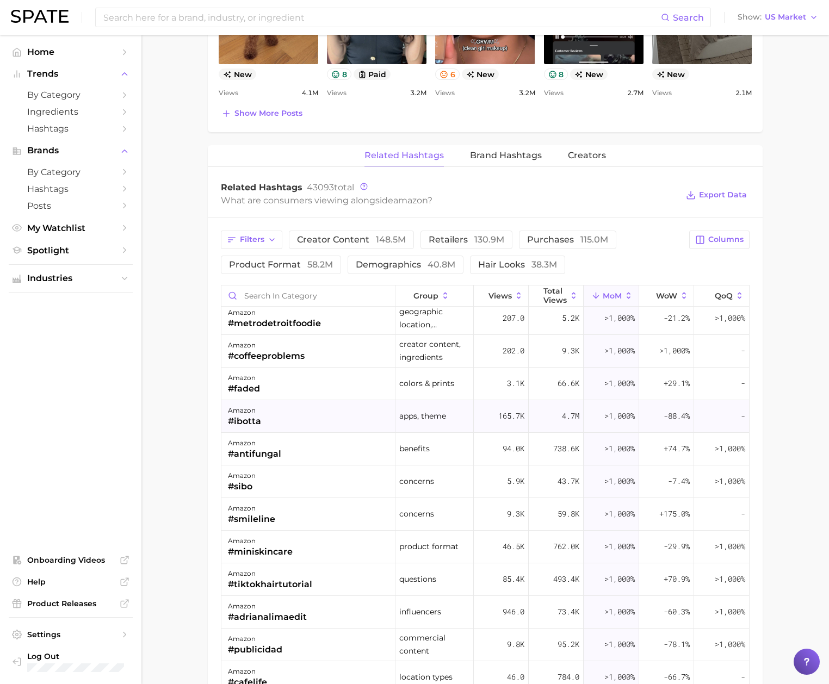
scroll to position [2448, 0]
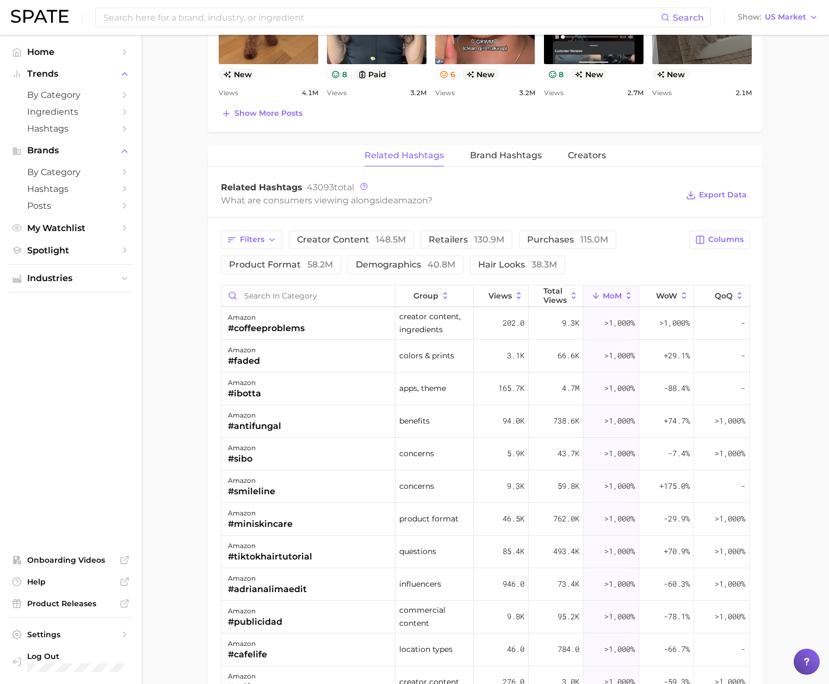
drag, startPoint x: 801, startPoint y: 350, endPoint x: 759, endPoint y: 355, distance: 42.2
click at [801, 350] on main "1. marketing & sales 2. marketing & sales 3. retailer 4. amazon Overview Google…" at bounding box center [485, 168] width 688 height 1737
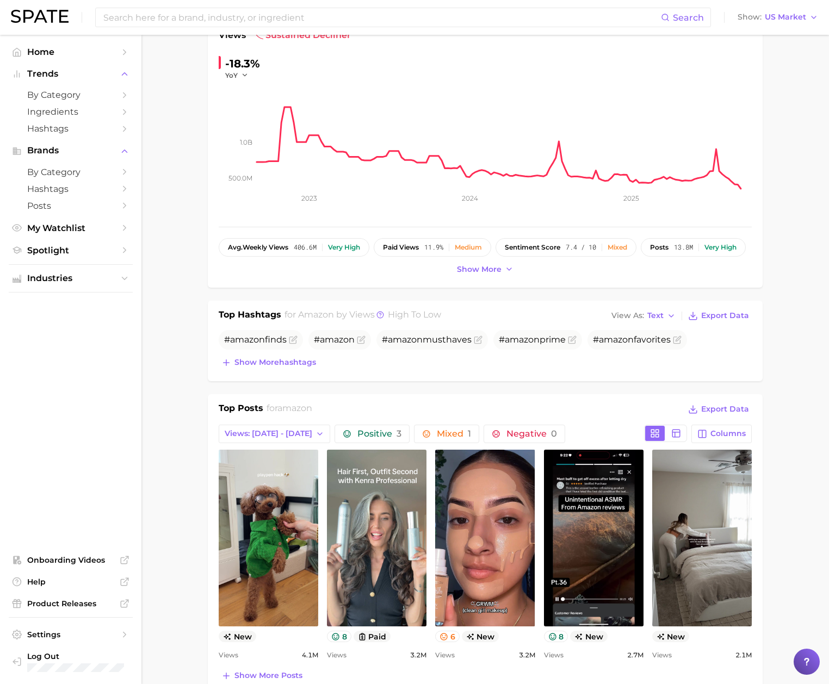
scroll to position [0, 0]
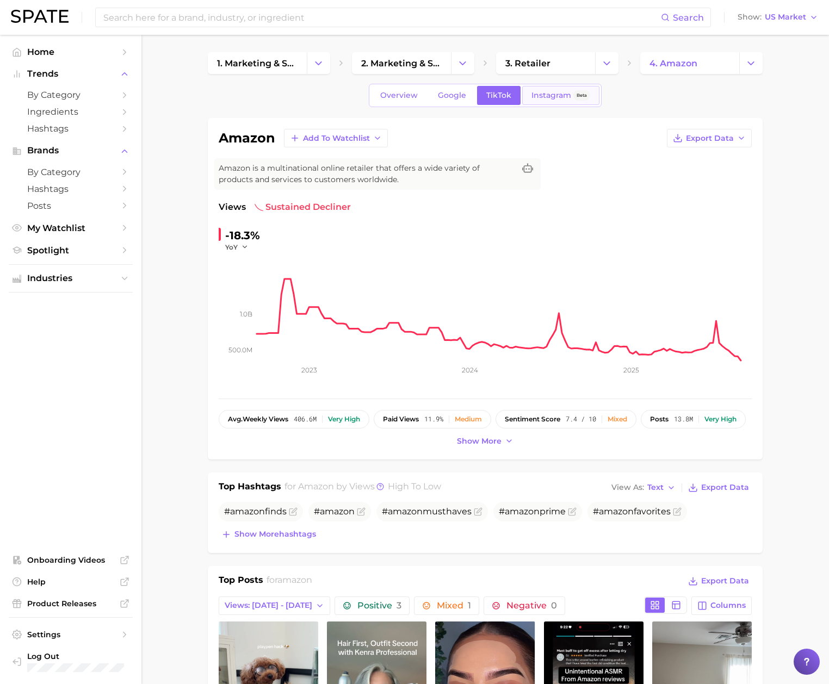
click at [553, 91] on span "Instagram" at bounding box center [552, 95] width 40 height 9
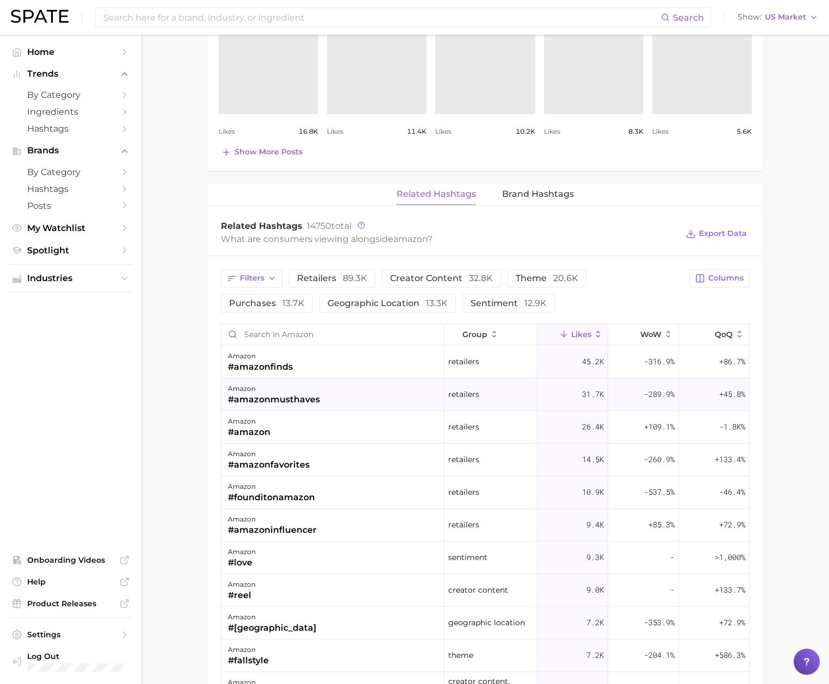
scroll to position [734, 0]
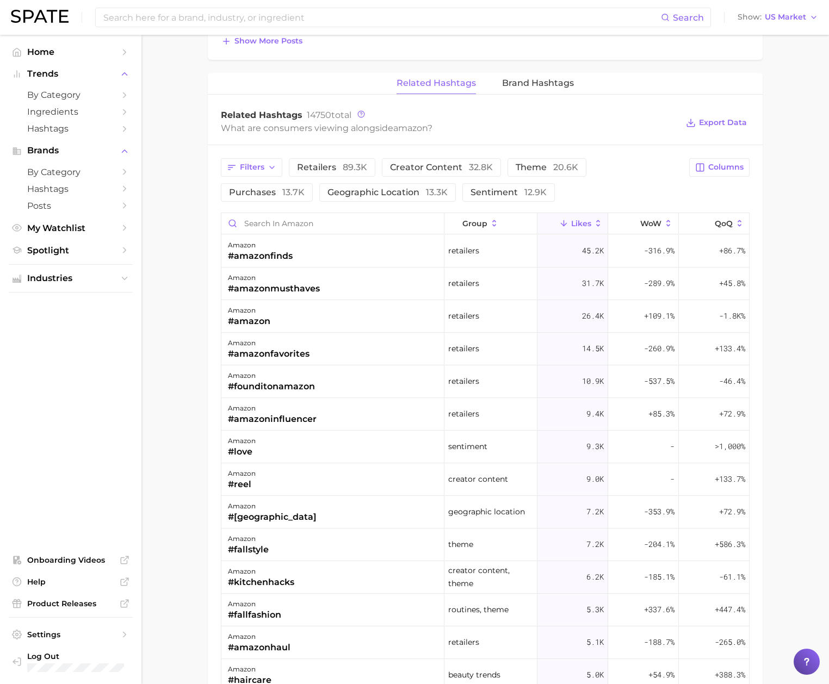
click at [714, 160] on div "Filters Retailers 89.3k Creator content 32.8k Theme 20.6k Purchases 13.7k Geogr…" at bounding box center [485, 527] width 555 height 765
click at [704, 171] on icon "button" at bounding box center [700, 168] width 8 height 8
click at [633, 224] on button "MoM" at bounding box center [663, 224] width 174 height 18
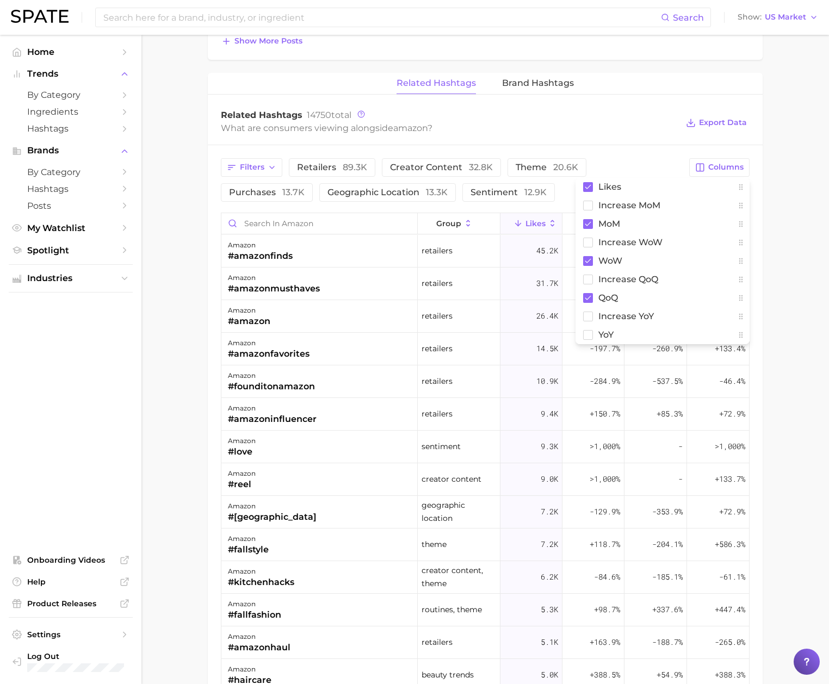
drag, startPoint x: 799, startPoint y: 269, endPoint x: 788, endPoint y: 284, distance: 18.0
click at [799, 270] on main "1. marketing & sales 2. marketing & sales 3. retailer 4. amazon Overview Google…" at bounding box center [485, 132] width 688 height 1664
click at [595, 228] on span "MoM" at bounding box center [598, 223] width 19 height 9
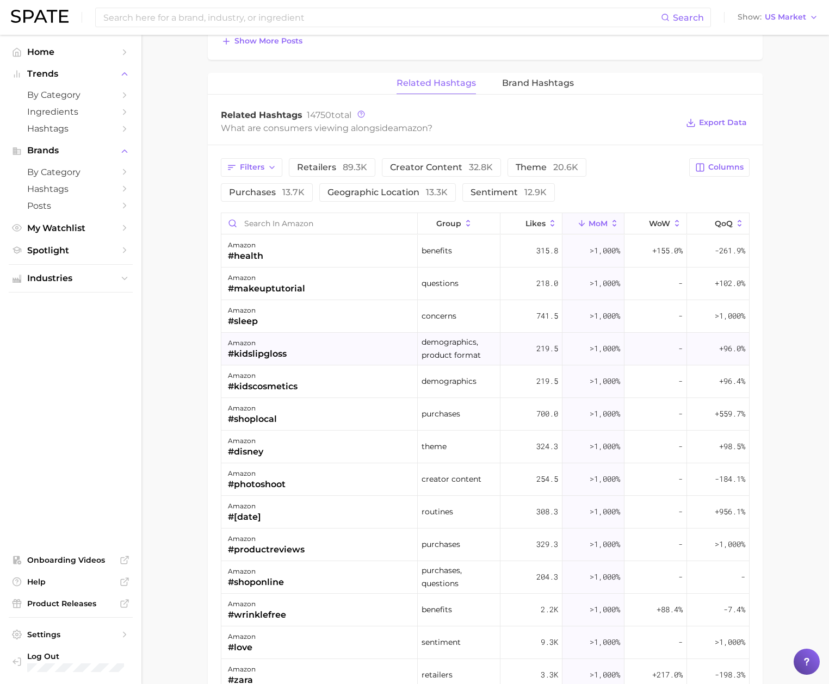
drag, startPoint x: 171, startPoint y: 299, endPoint x: 249, endPoint y: 347, distance: 90.6
click at [171, 300] on main "1. marketing & sales 2. marketing & sales 3. retailer 4. amazon Overview Google…" at bounding box center [485, 132] width 688 height 1664
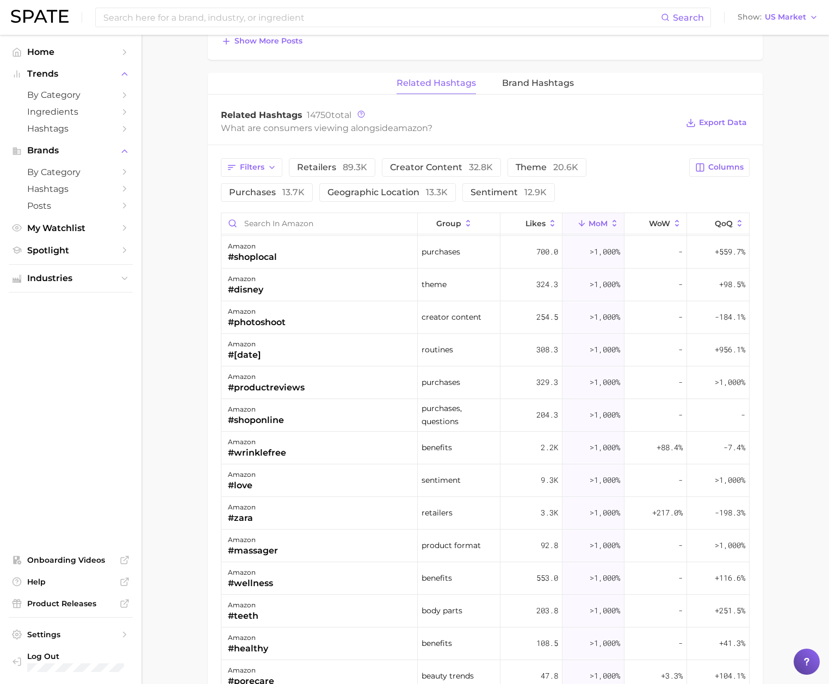
scroll to position [163, 0]
click at [808, 424] on main "1. marketing & sales 2. marketing & sales 3. retailer 4. amazon Overview Google…" at bounding box center [485, 132] width 688 height 1664
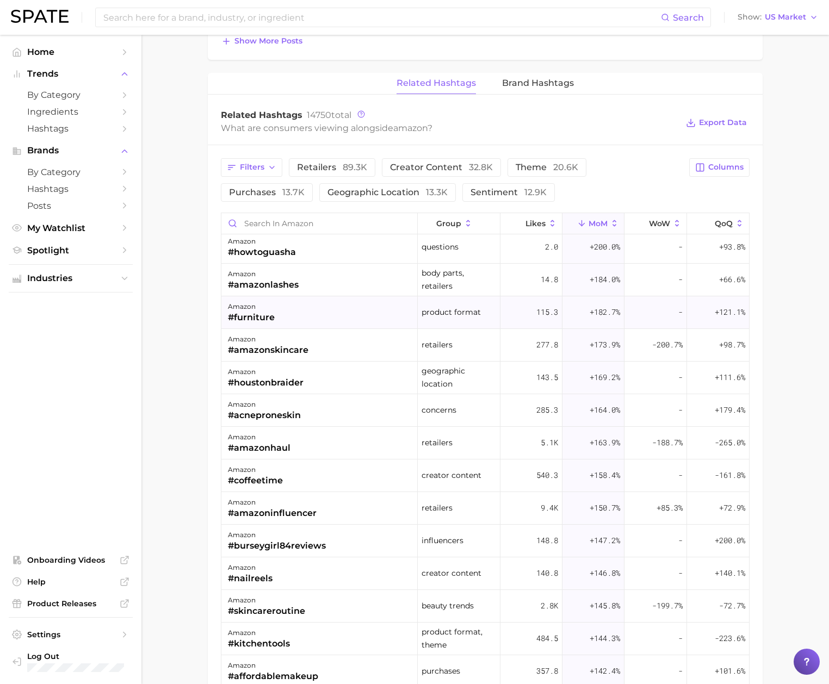
scroll to position [2448, 0]
